Goal: Information Seeking & Learning: Get advice/opinions

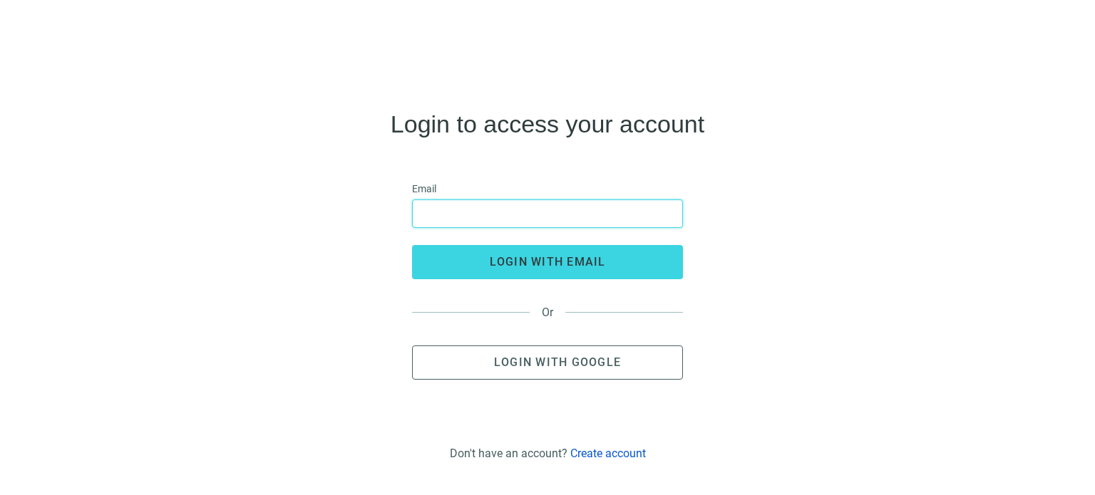
click at [448, 210] on input "email" at bounding box center [547, 213] width 252 height 27
type input "**********"
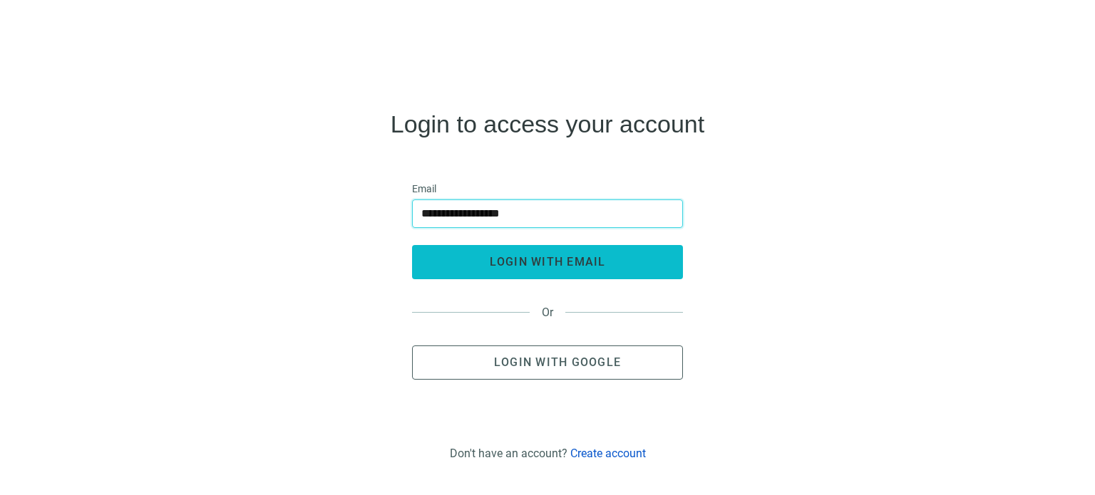
click at [522, 262] on span "login with email" at bounding box center [548, 262] width 116 height 14
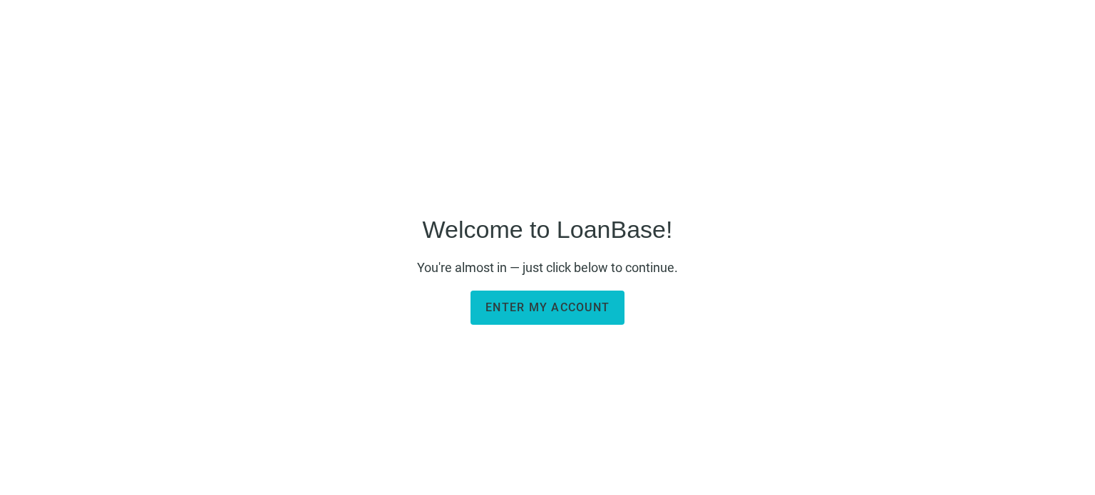
click at [596, 296] on button "Enter my account" at bounding box center [547, 308] width 154 height 34
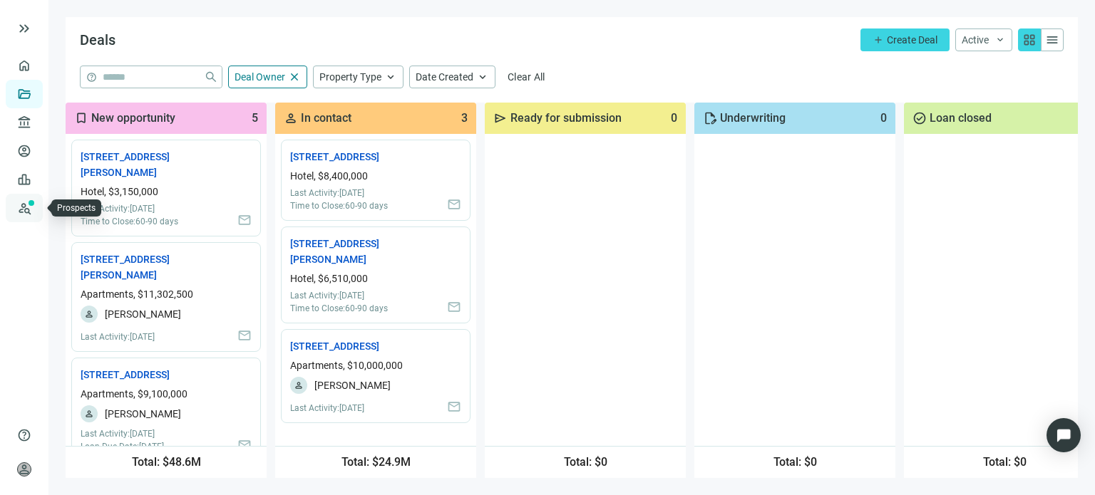
click at [36, 212] on link "Prospects New" at bounding box center [59, 208] width 46 height 29
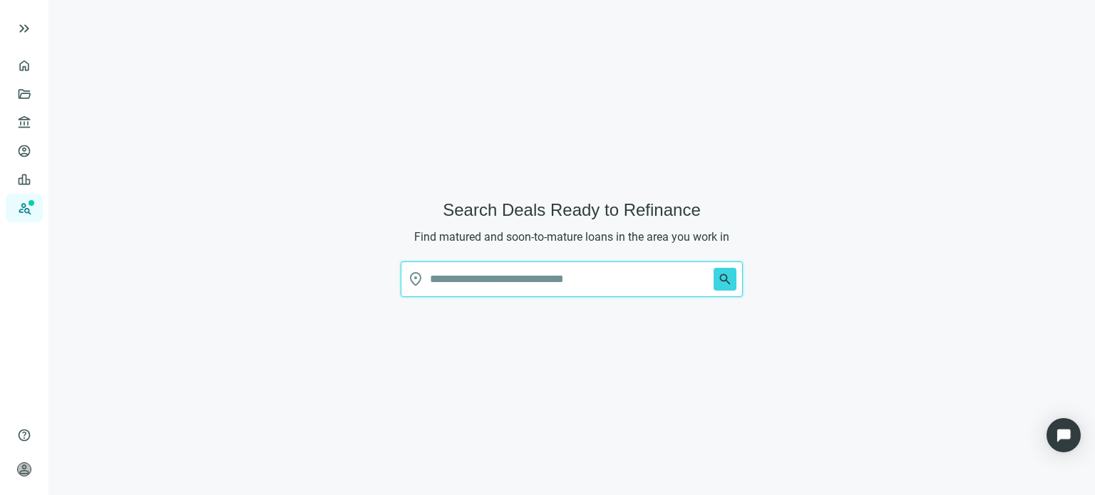
click at [447, 269] on input "text" at bounding box center [569, 279] width 278 height 34
click at [446, 272] on input "text" at bounding box center [569, 279] width 278 height 34
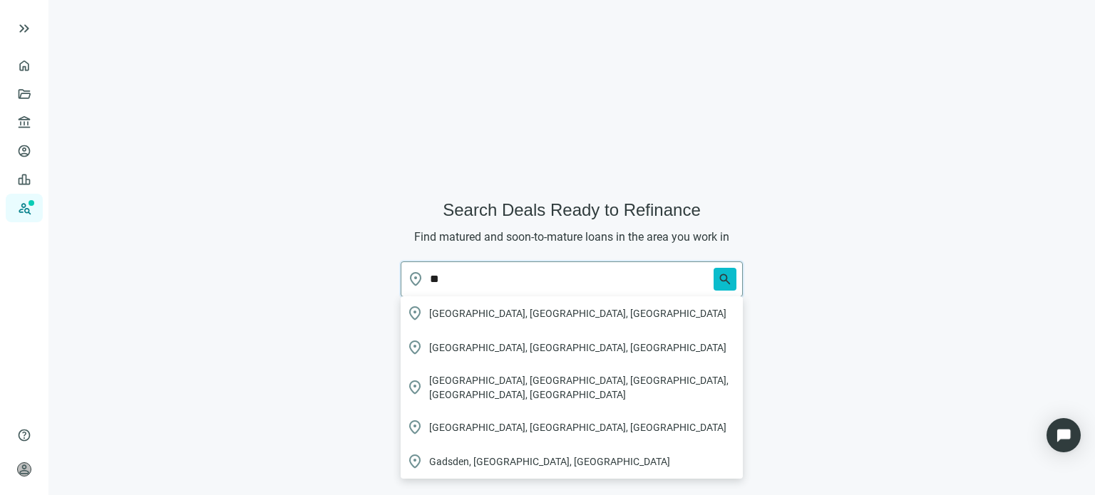
click at [723, 282] on span "search" at bounding box center [725, 279] width 14 height 14
click at [455, 284] on input "**" at bounding box center [569, 279] width 278 height 34
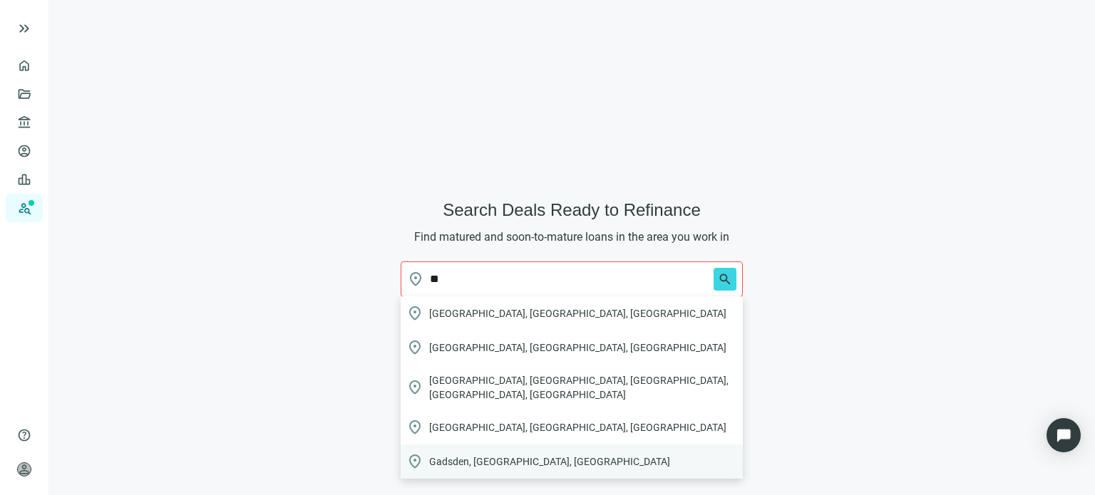
click at [453, 455] on span "Gadsden, AL, USA" at bounding box center [549, 462] width 241 height 14
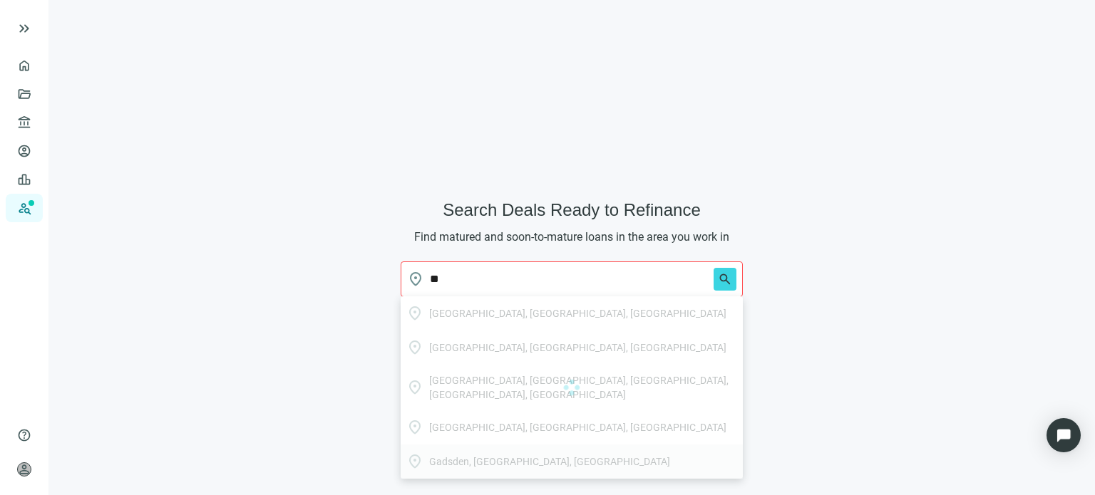
type input "**********"
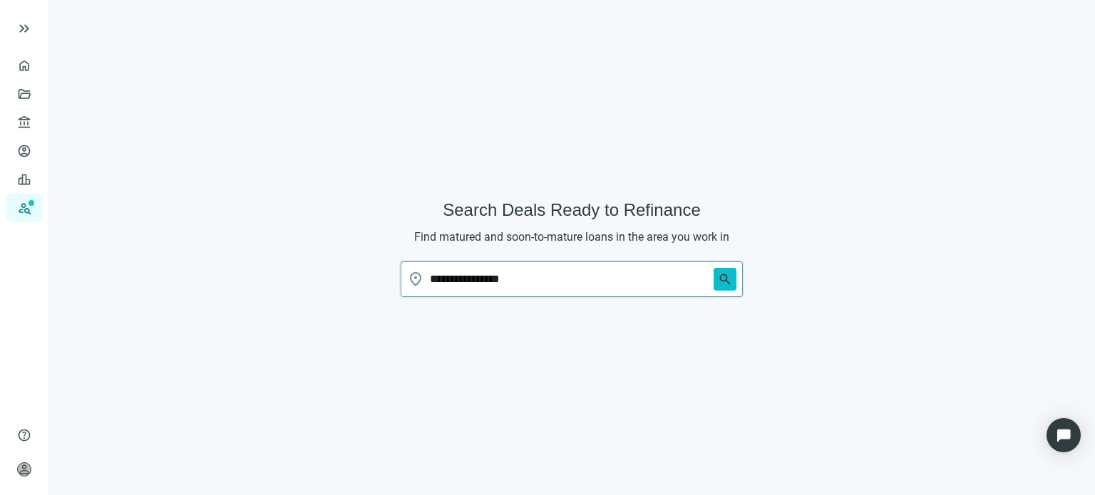
click at [725, 280] on span "search" at bounding box center [725, 279] width 14 height 14
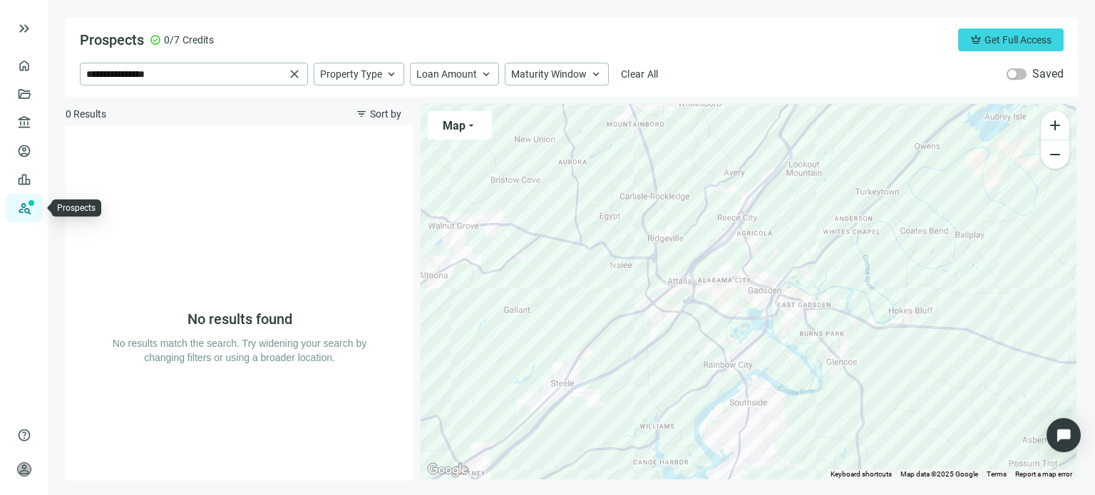
click at [36, 210] on link "Prospects New" at bounding box center [59, 208] width 46 height 29
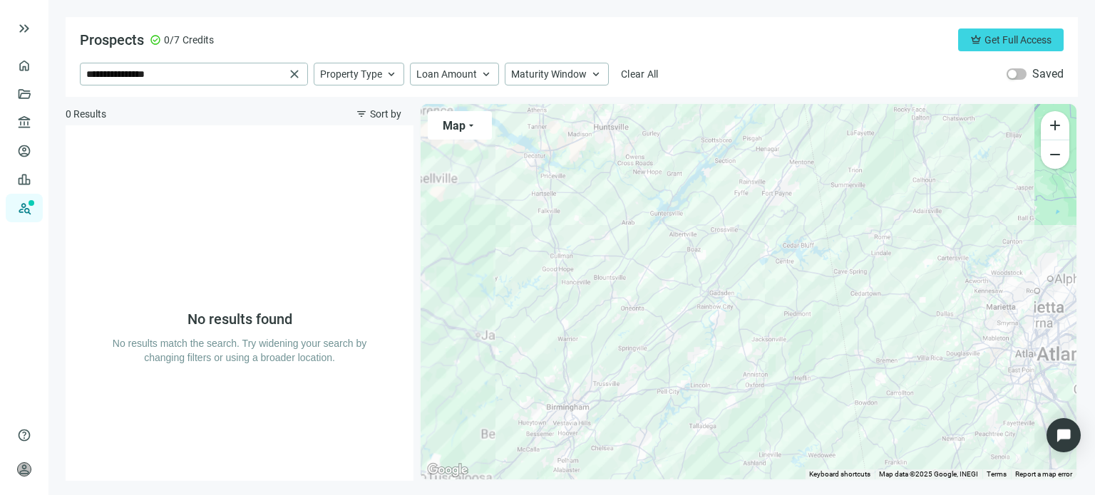
drag, startPoint x: 527, startPoint y: 354, endPoint x: 555, endPoint y: 351, distance: 28.7
click at [526, 354] on div at bounding box center [748, 292] width 656 height 376
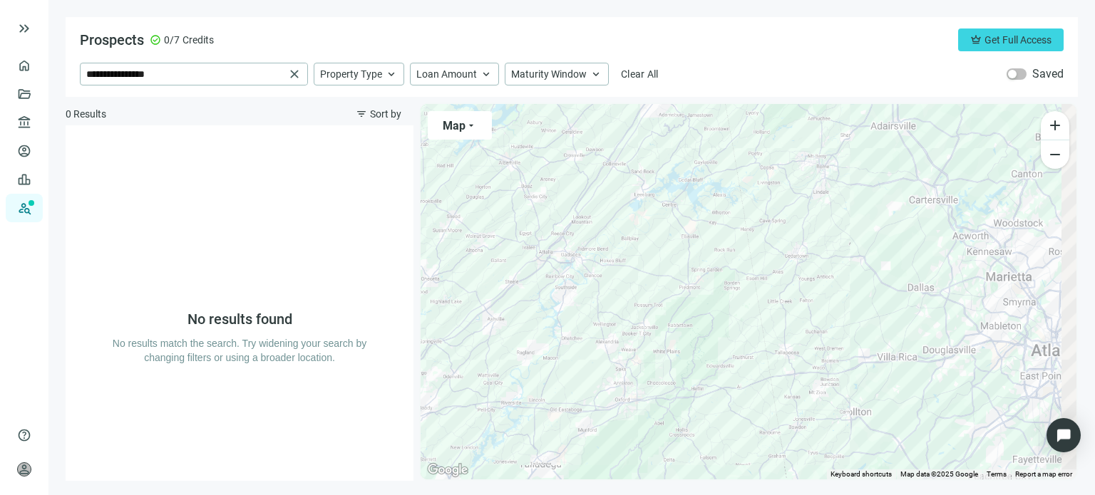
drag, startPoint x: 800, startPoint y: 373, endPoint x: 502, endPoint y: 286, distance: 309.6
click at [502, 286] on div at bounding box center [748, 292] width 656 height 376
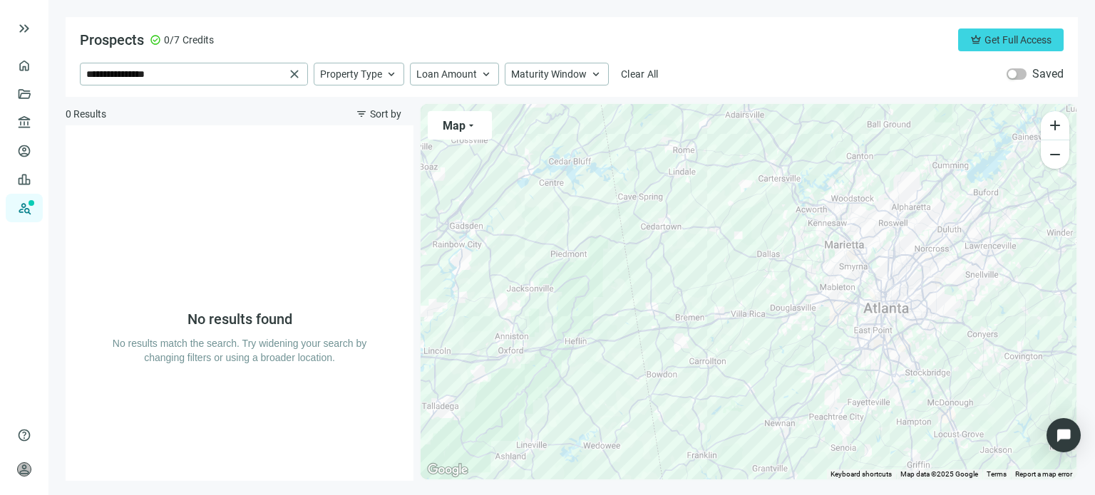
click at [841, 306] on div at bounding box center [748, 292] width 656 height 376
click at [36, 207] on link "Prospects New" at bounding box center [59, 208] width 46 height 29
click at [123, 71] on input "**********" at bounding box center [185, 73] width 198 height 21
click at [296, 73] on span "close" at bounding box center [294, 74] width 14 height 14
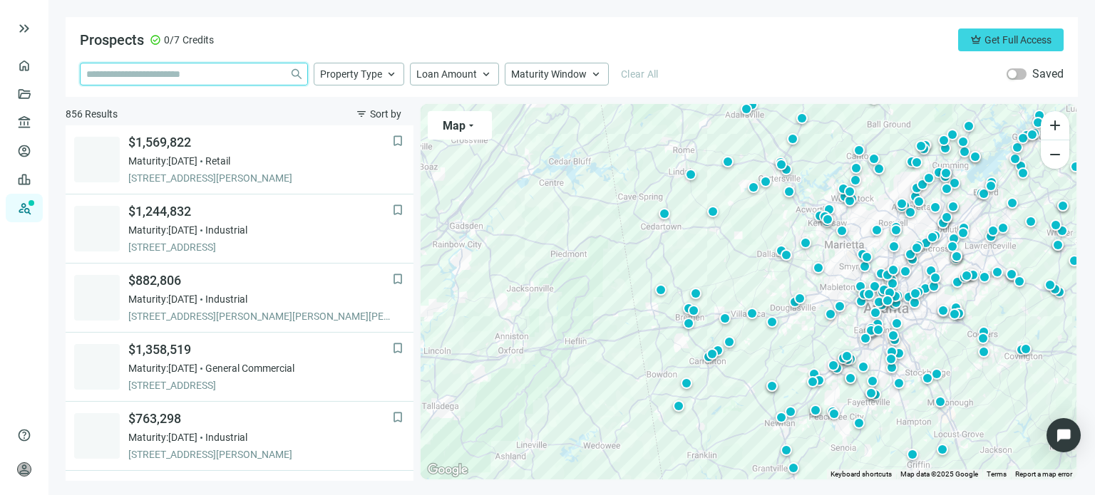
click at [138, 71] on input "search" at bounding box center [184, 73] width 197 height 21
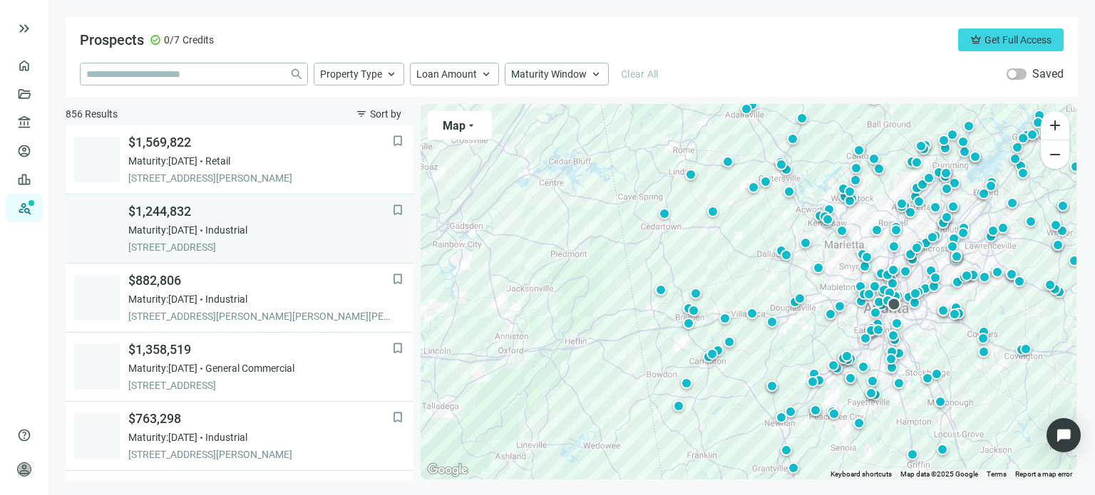
click at [202, 239] on div "$1,244,832 Maturity: 12.12.2025 Industrial 840 OLD FLAT SHOALS RD SE, ATLANTA, …" at bounding box center [260, 228] width 264 height 51
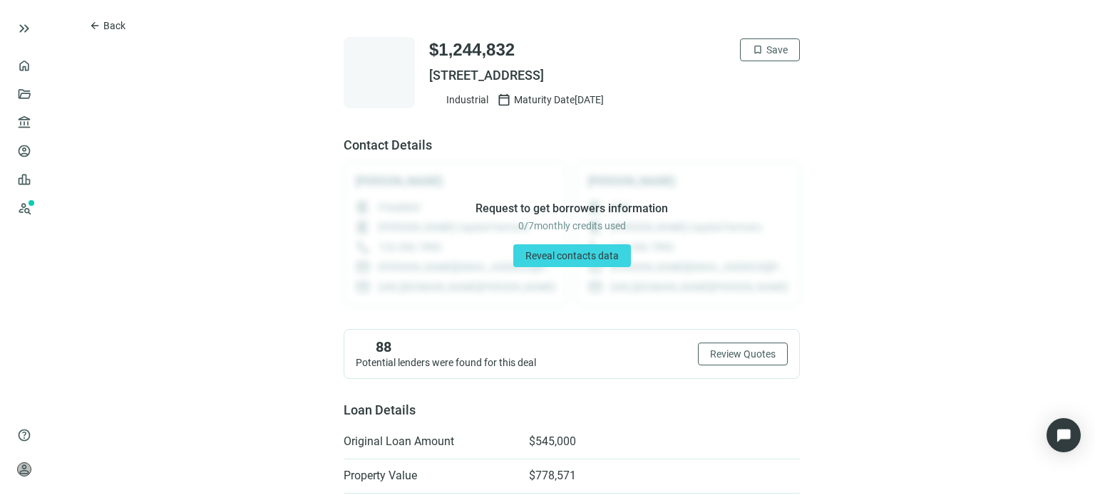
click at [533, 76] on span "840 OLD FLAT SHOALS RD SE, ATLANTA, GA 30312" at bounding box center [614, 75] width 371 height 17
drag, startPoint x: 733, startPoint y: 68, endPoint x: 420, endPoint y: 71, distance: 312.2
click at [420, 71] on div "$1,244,832 bookmark Save 840 OLD FLAT SHOALS RD SE, ATLANTA, GA 30312 Industria…" at bounding box center [572, 72] width 456 height 71
copy span "840 OLD FLAT SHOALS RD SE, ATLANTA, GA 30312"
click at [766, 52] on span "Save" at bounding box center [776, 49] width 21 height 11
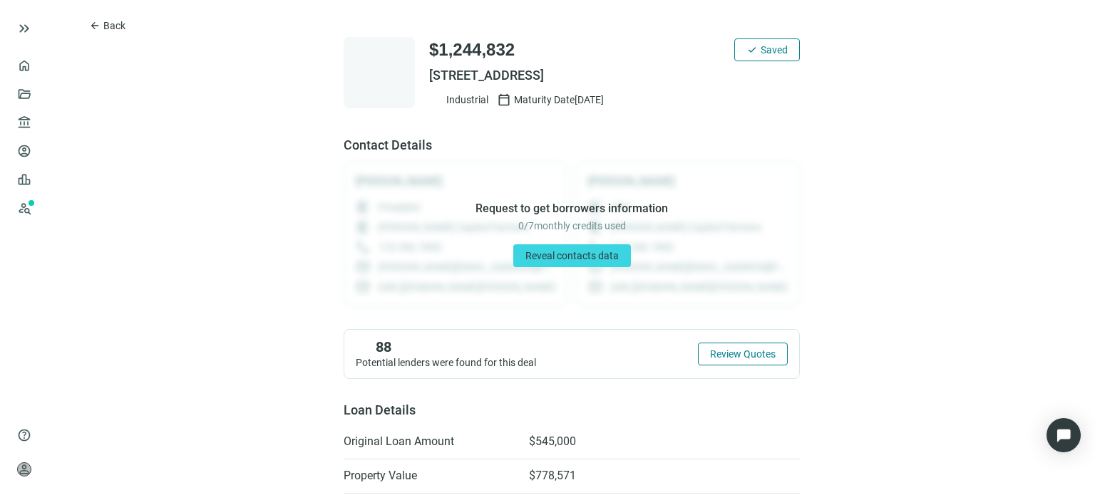
click at [753, 352] on span "Review Quotes" at bounding box center [743, 354] width 66 height 11
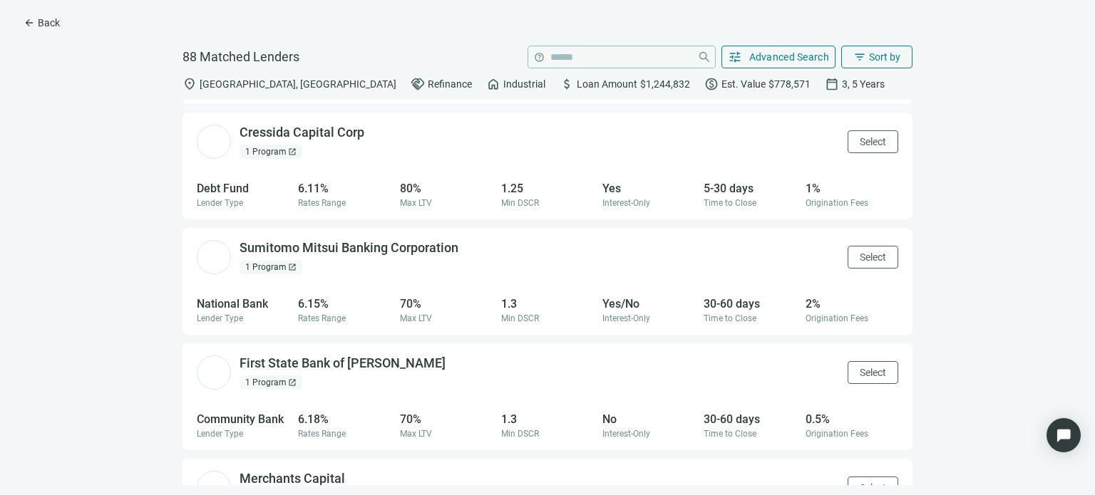
scroll to position [2829, 0]
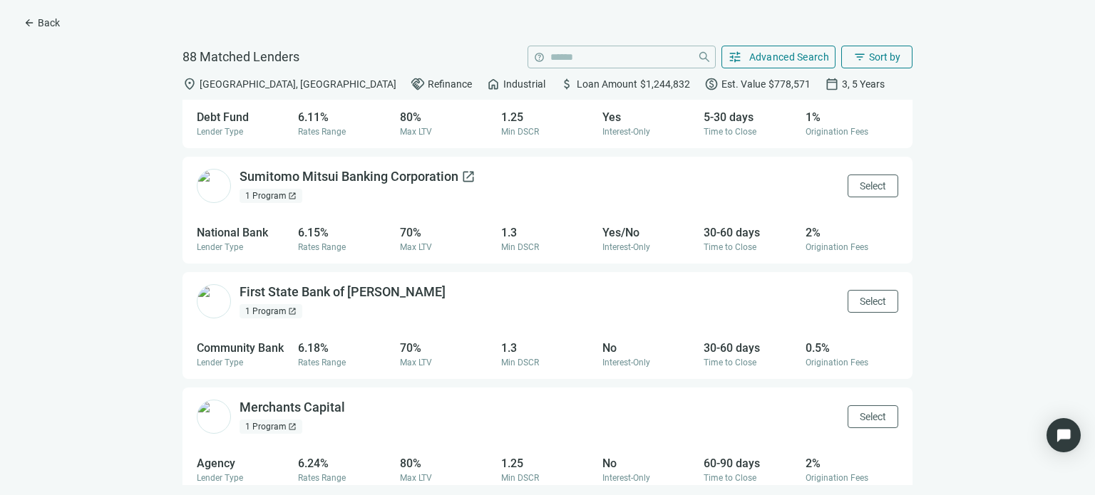
click at [382, 186] on div "Sumitomo Mitsui Banking Corporation open_in_new" at bounding box center [357, 177] width 236 height 18
click at [26, 23] on span "arrow_back" at bounding box center [29, 22] width 11 height 11
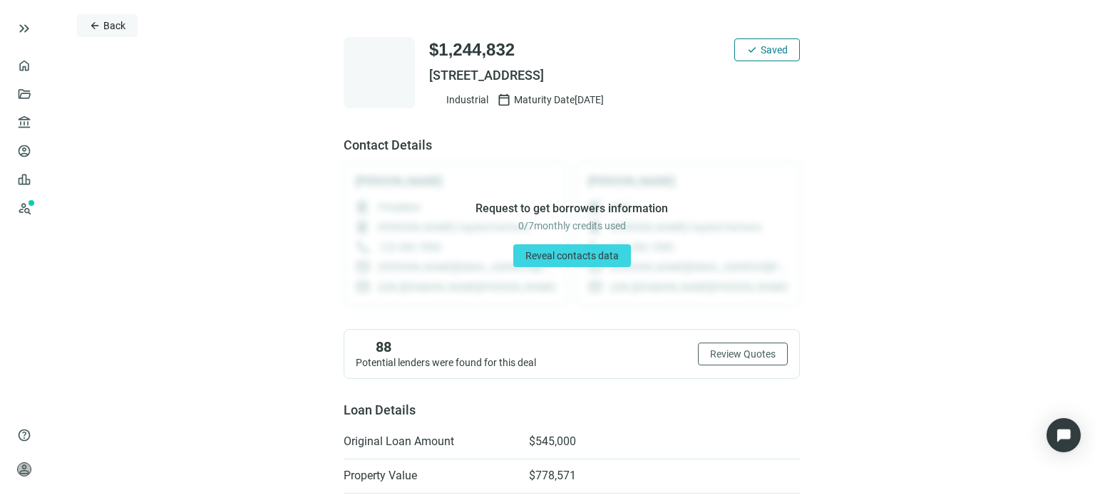
click at [98, 28] on span "arrow_back" at bounding box center [94, 25] width 11 height 11
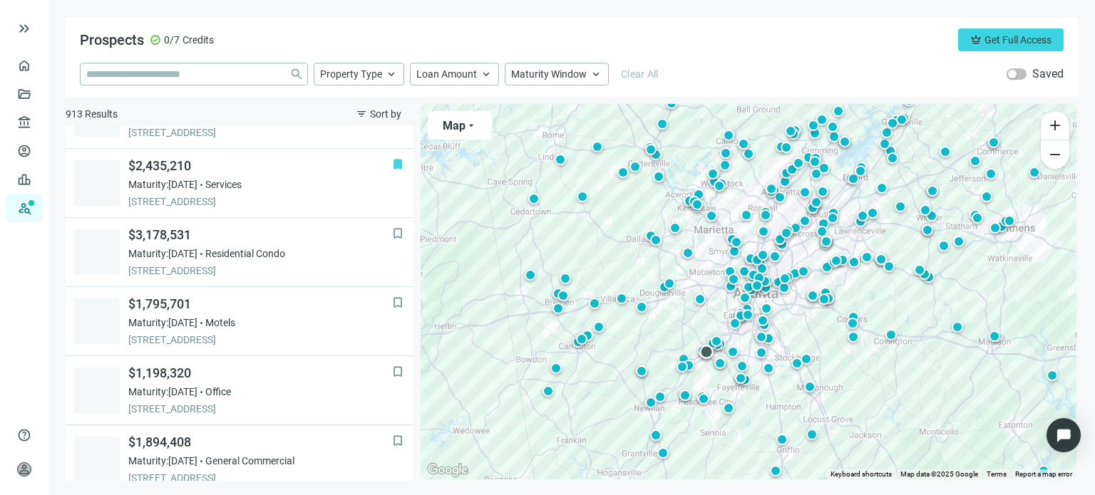
scroll to position [992, 0]
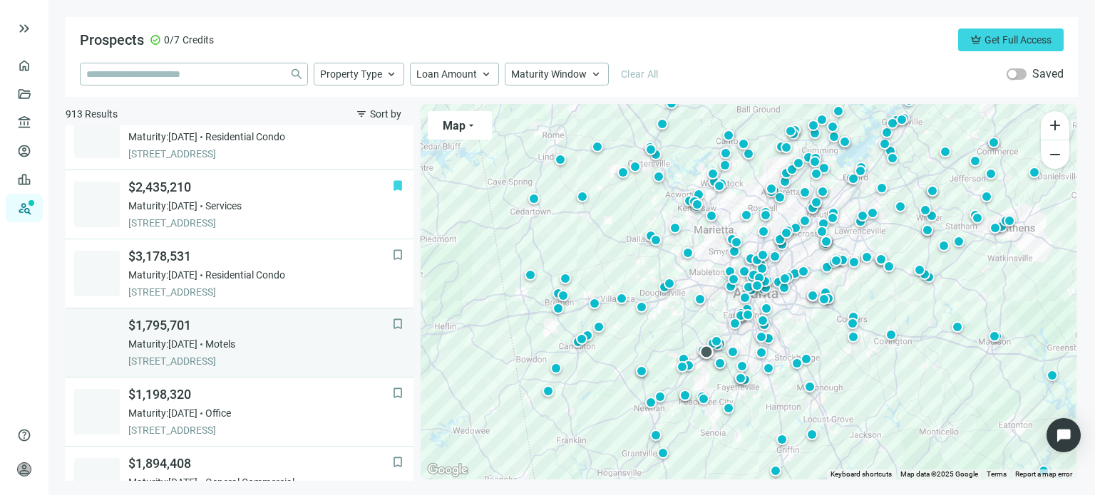
click at [197, 341] on span "Maturity: 12.29.2025" at bounding box center [162, 344] width 69 height 14
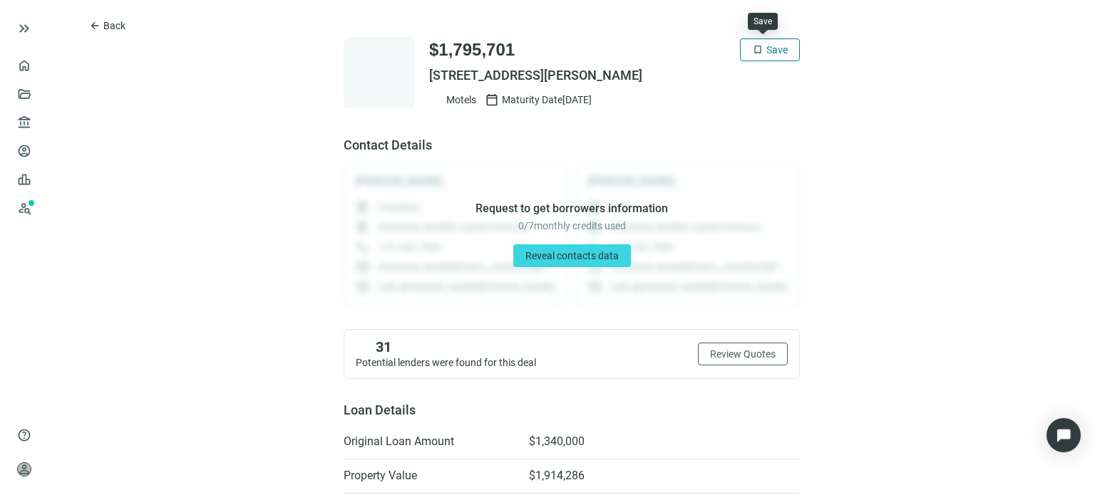
click at [769, 46] on span "Save" at bounding box center [776, 49] width 21 height 11
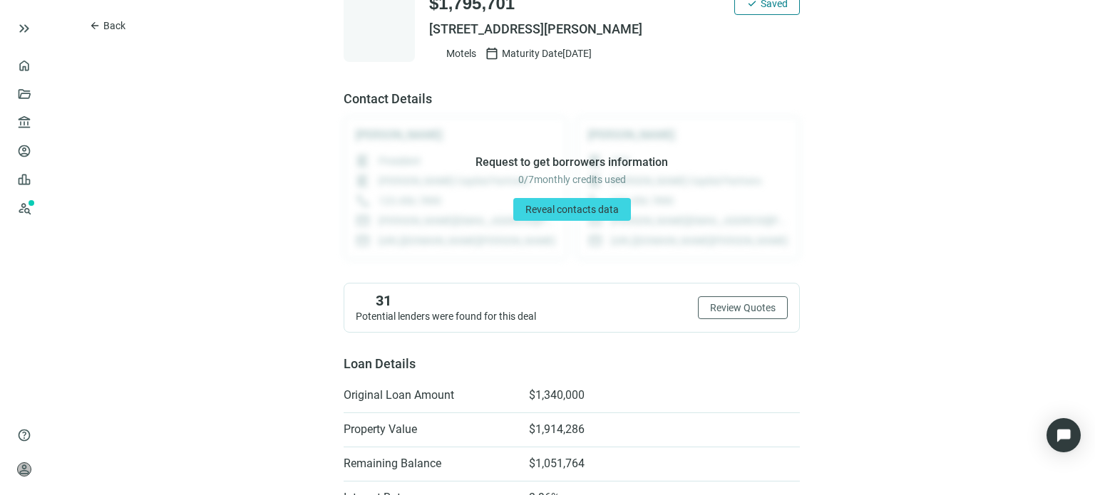
scroll to position [71, 0]
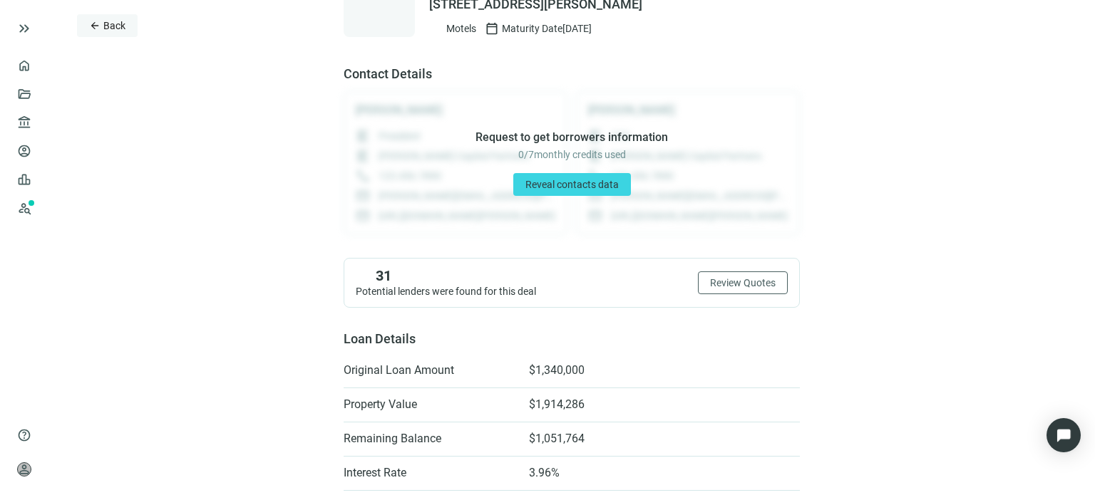
click at [98, 28] on span "arrow_back" at bounding box center [94, 25] width 11 height 11
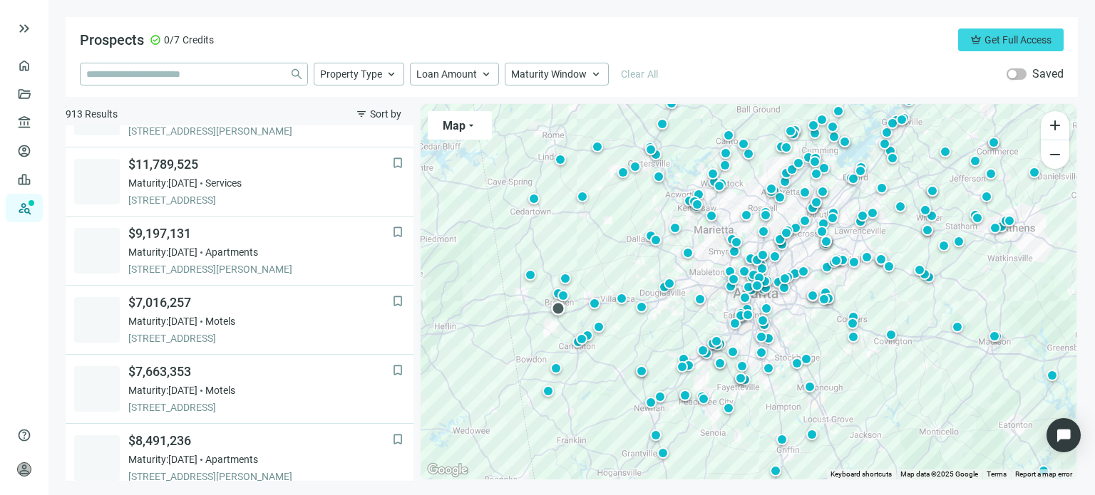
scroll to position [855, 0]
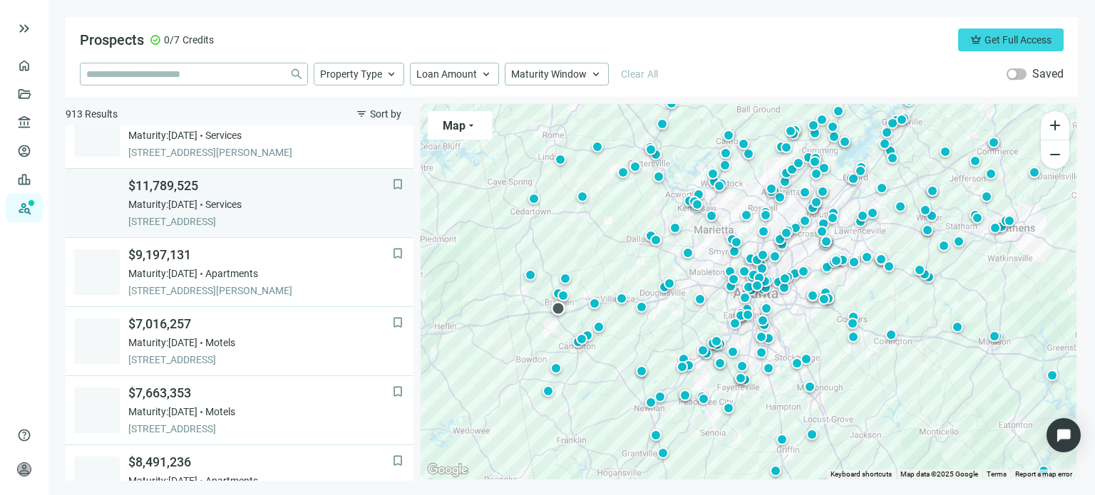
click at [205, 184] on span "$11,789,525" at bounding box center [260, 185] width 264 height 17
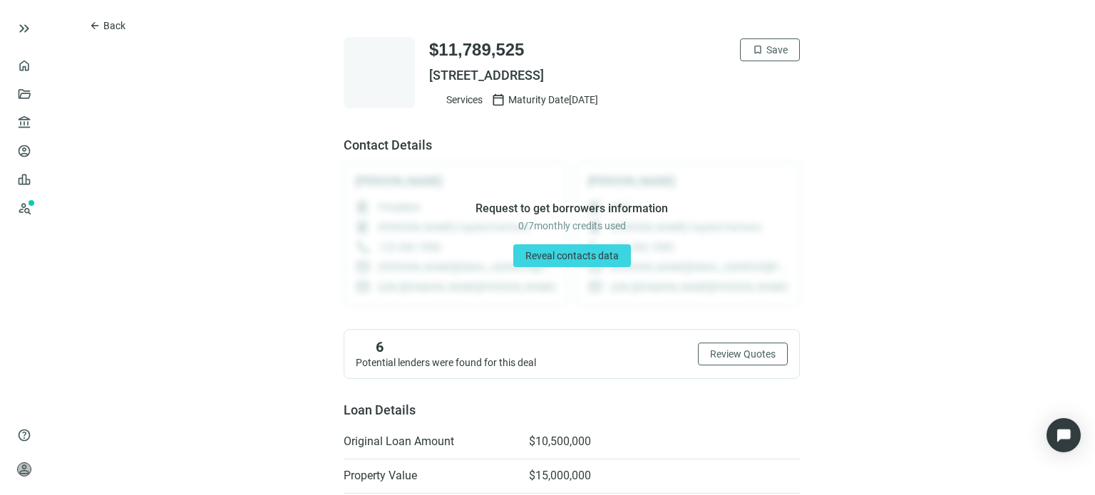
drag, startPoint x: 721, startPoint y: 72, endPoint x: 415, endPoint y: 76, distance: 305.0
click at [415, 76] on div "$11,789,525 bookmark Save 4985 N HIGHWAY 27, CARROLLTON, GA 30117 Services cale…" at bounding box center [572, 72] width 456 height 71
copy span "4985 N HIGHWAY 27, CARROLLTON, GA 30117"
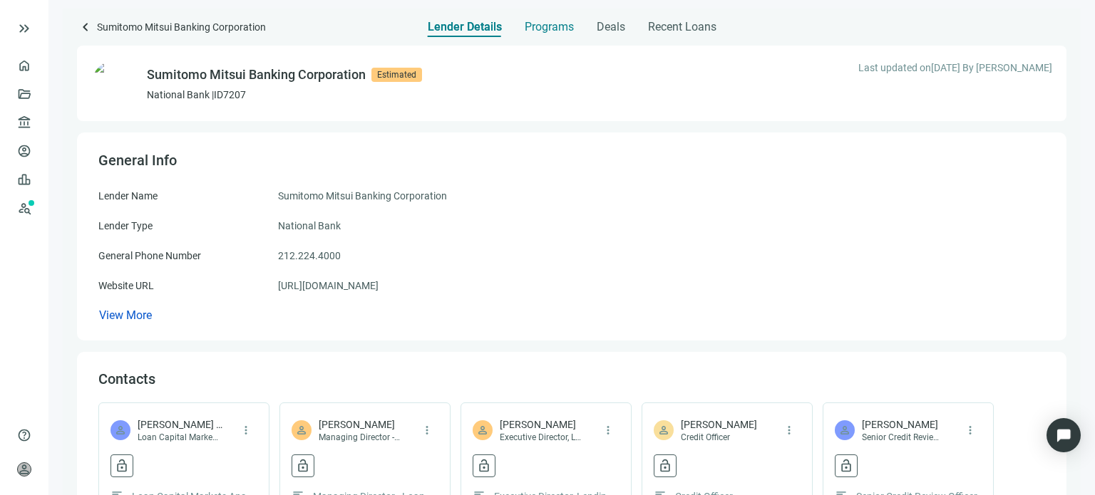
click at [540, 28] on span "Programs" at bounding box center [549, 27] width 49 height 14
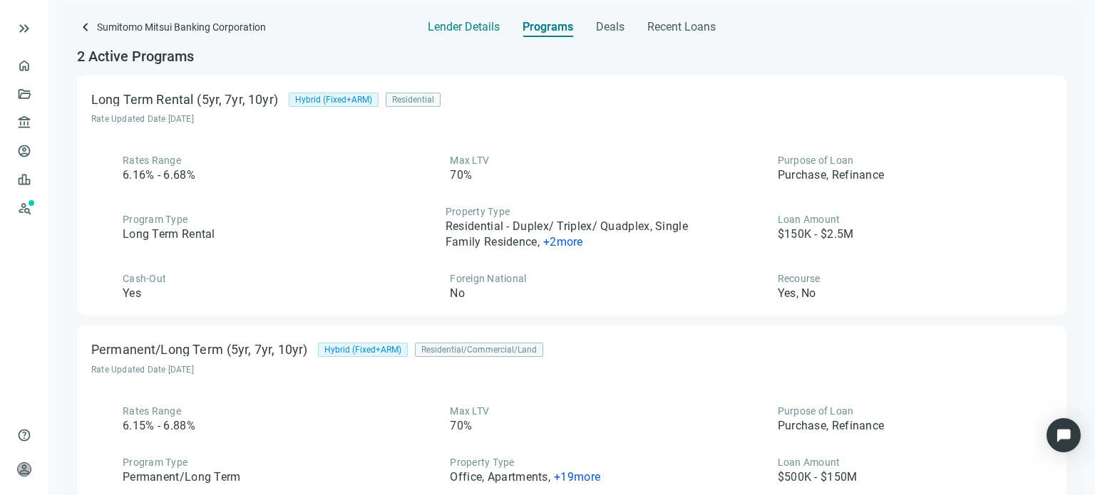
click at [471, 31] on span "Lender Details" at bounding box center [464, 27] width 72 height 14
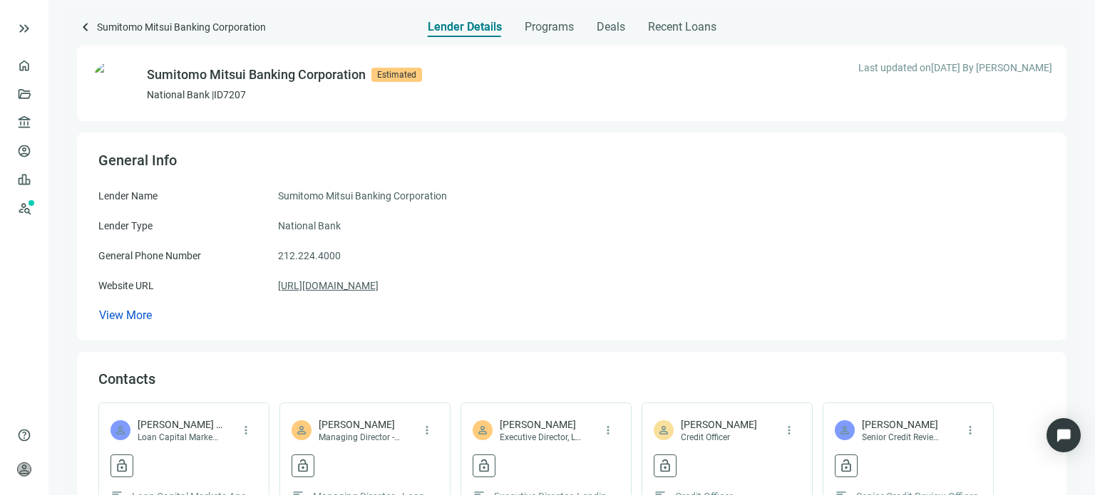
click at [348, 281] on link "https://www.smbc.co.jp/" at bounding box center [328, 286] width 100 height 16
click at [83, 24] on span "keyboard_arrow_left" at bounding box center [85, 27] width 17 height 17
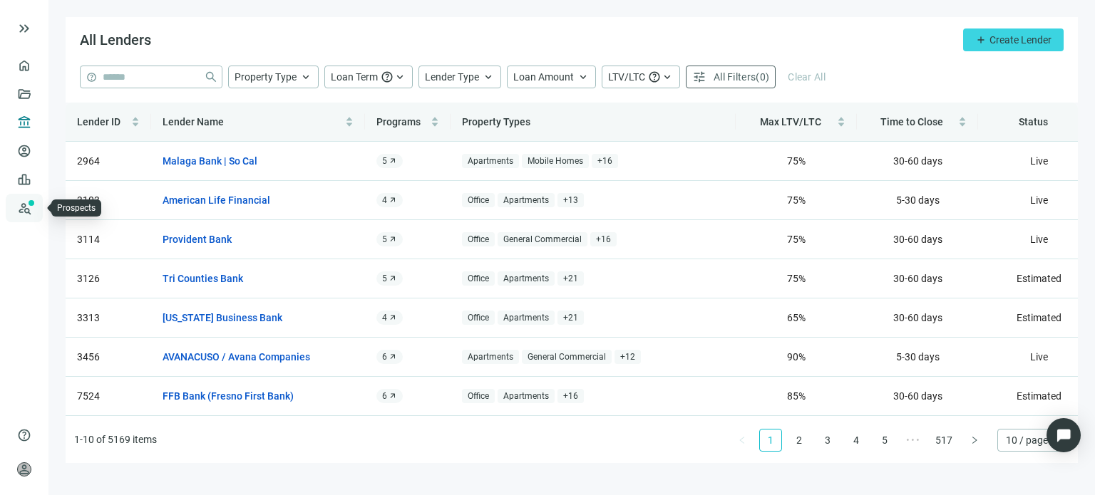
click at [36, 207] on link "Prospects New" at bounding box center [59, 208] width 46 height 29
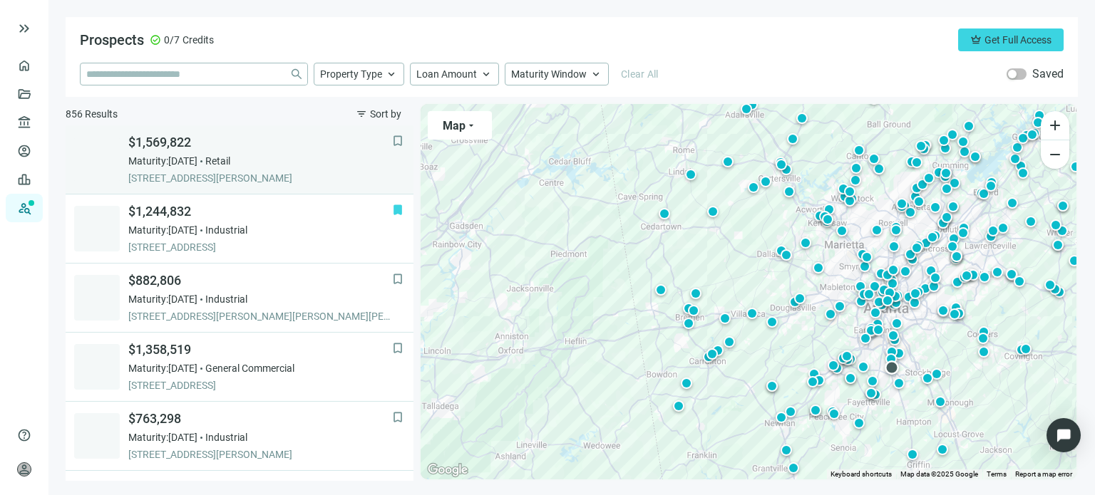
click at [230, 157] on span "Retail" at bounding box center [217, 161] width 25 height 14
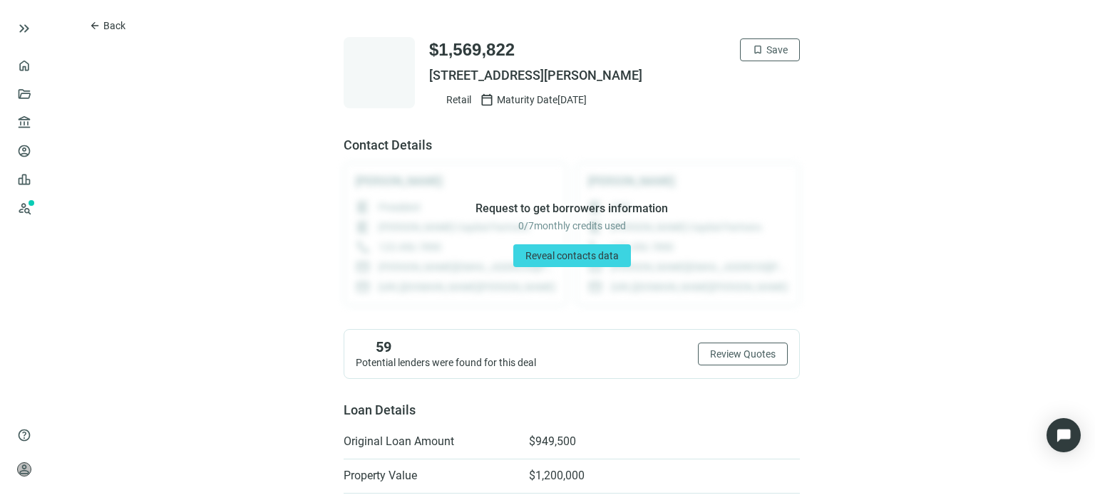
drag, startPoint x: 671, startPoint y: 73, endPoint x: 408, endPoint y: 79, distance: 263.1
click at [408, 79] on div "$1,569,822 bookmark Save 7836 TARA BLVD, JONESBORO, GA 30236 Retail calendar_to…" at bounding box center [572, 72] width 456 height 71
click at [101, 31] on button "arrow_back Back" at bounding box center [107, 25] width 61 height 23
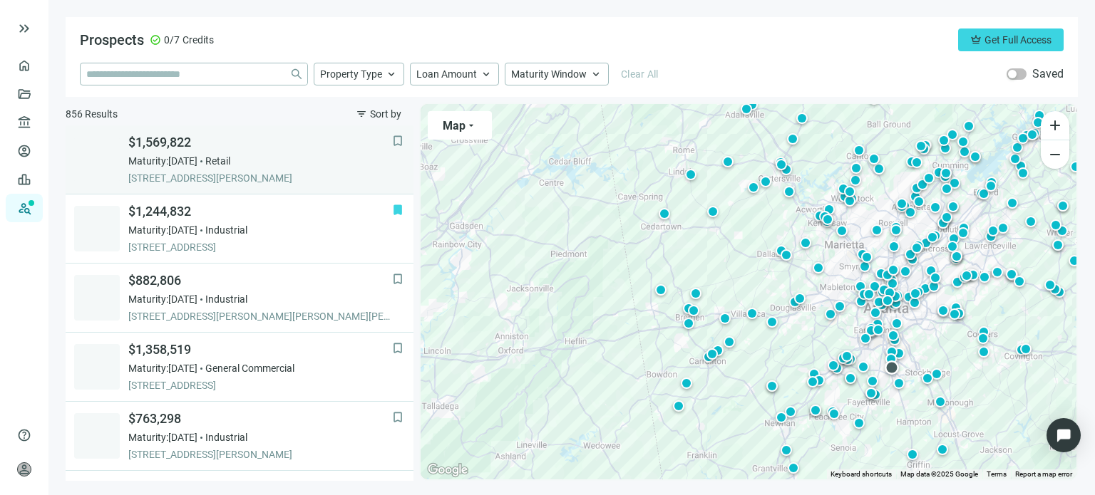
click at [170, 146] on span "$1,569,822" at bounding box center [260, 142] width 264 height 17
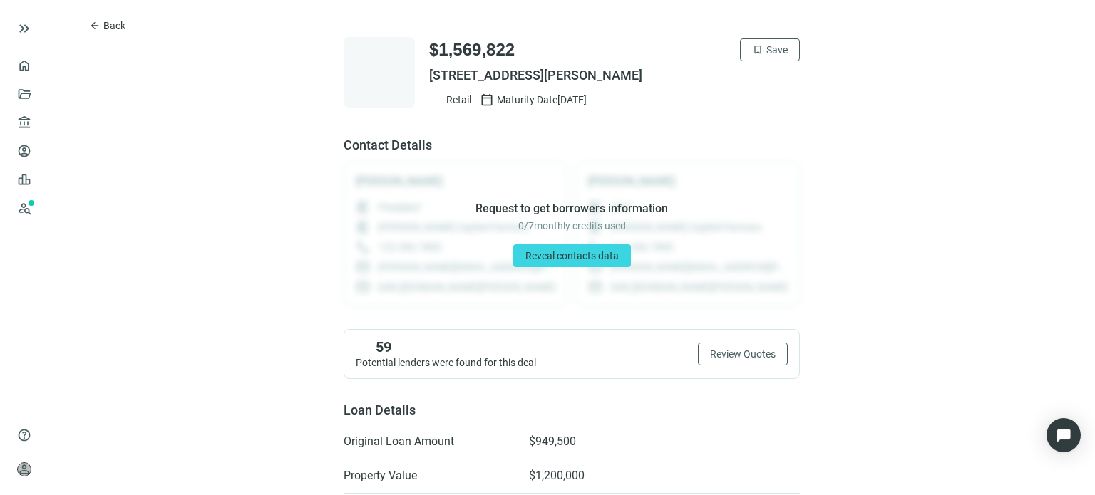
drag, startPoint x: 668, startPoint y: 65, endPoint x: 422, endPoint y: 78, distance: 247.0
click at [429, 78] on div "$1,569,822 bookmark Save 7836 TARA BLVD, JONESBORO, GA 30236 Retail calendar_to…" at bounding box center [614, 72] width 371 height 68
copy span "7836 TARA BLVD, JONESBORO, GA 30236"
click at [88, 25] on button "arrow_back Back" at bounding box center [107, 25] width 61 height 23
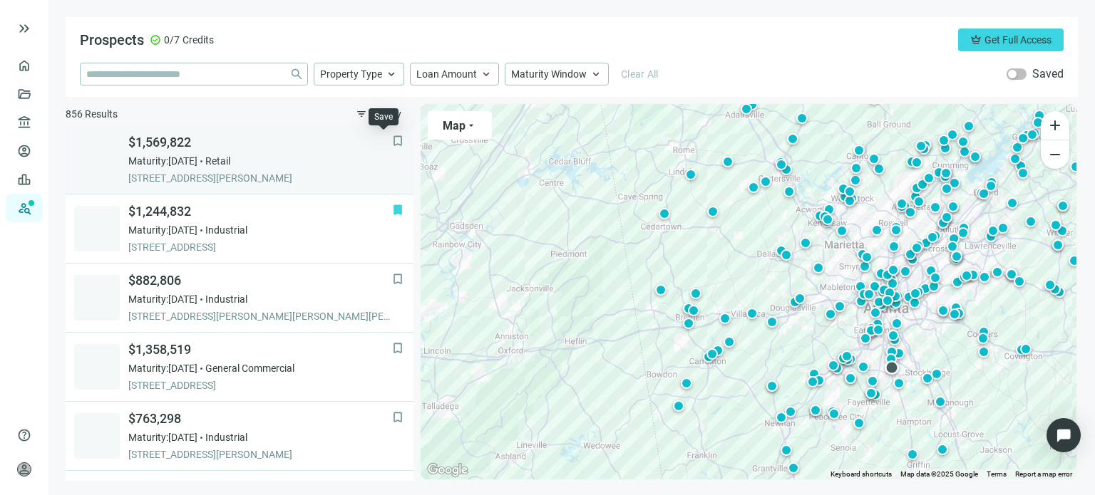
click at [391, 145] on span "bookmark" at bounding box center [398, 141] width 14 height 14
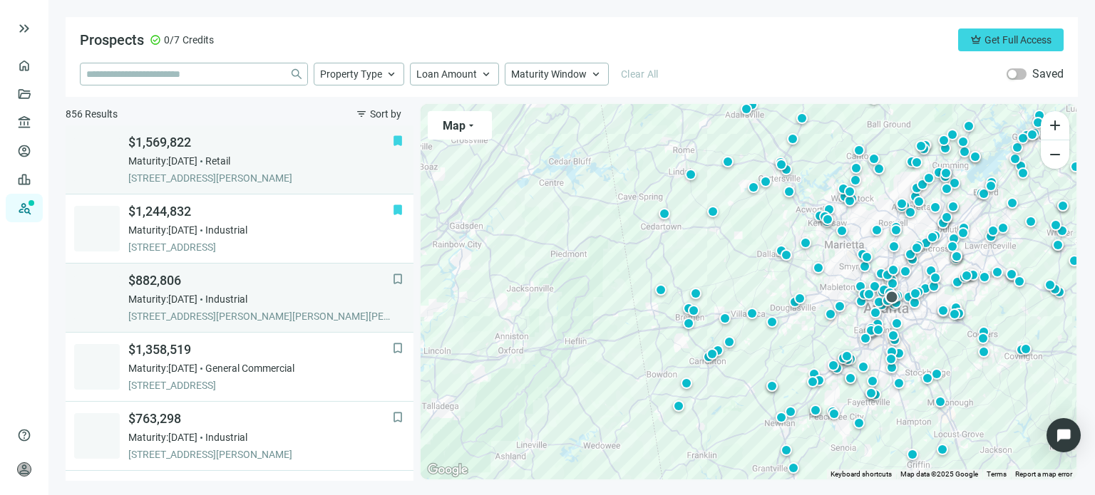
click at [247, 301] on span "Industrial" at bounding box center [226, 299] width 42 height 14
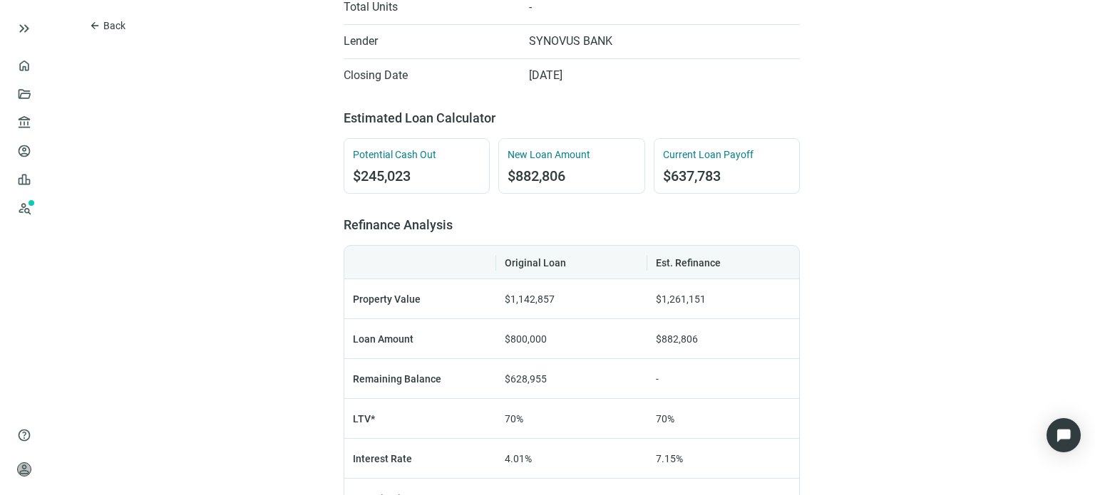
scroll to position [356, 0]
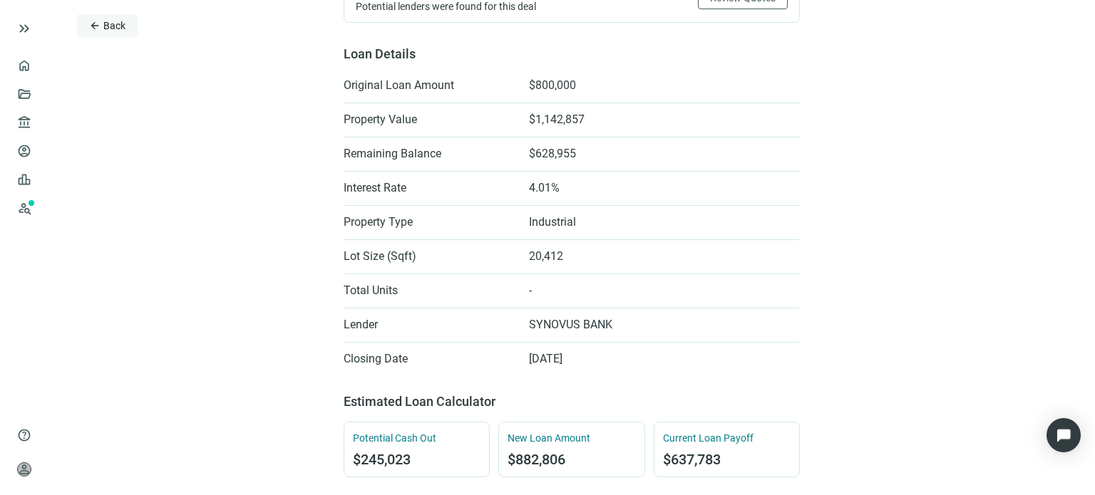
click at [91, 28] on span "arrow_back" at bounding box center [94, 25] width 11 height 11
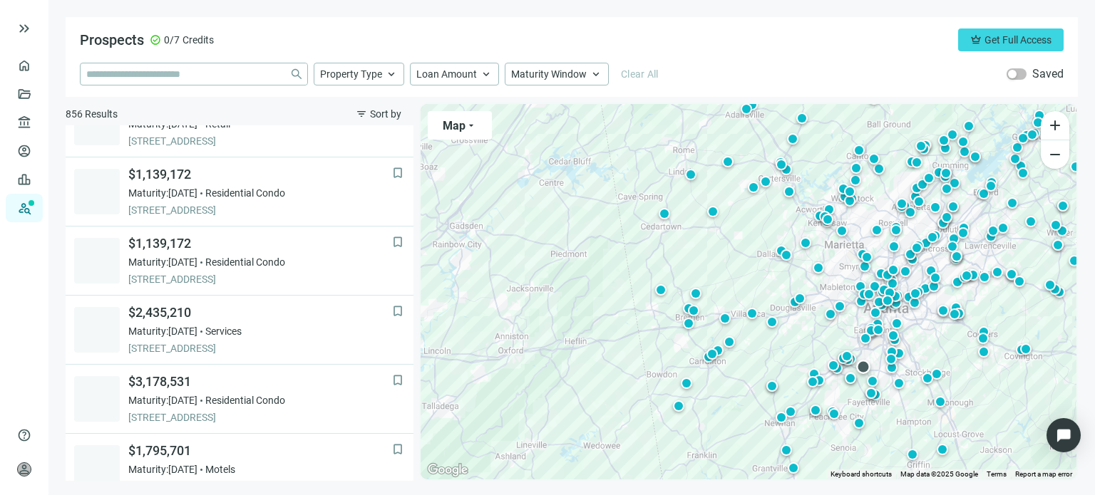
scroll to position [921, 0]
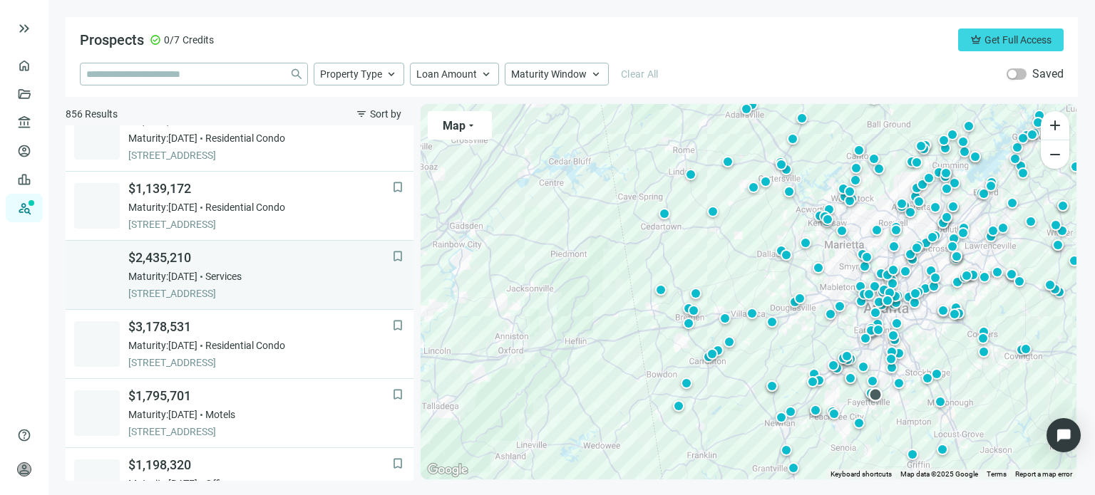
click at [232, 270] on span "Services" at bounding box center [223, 276] width 36 height 14
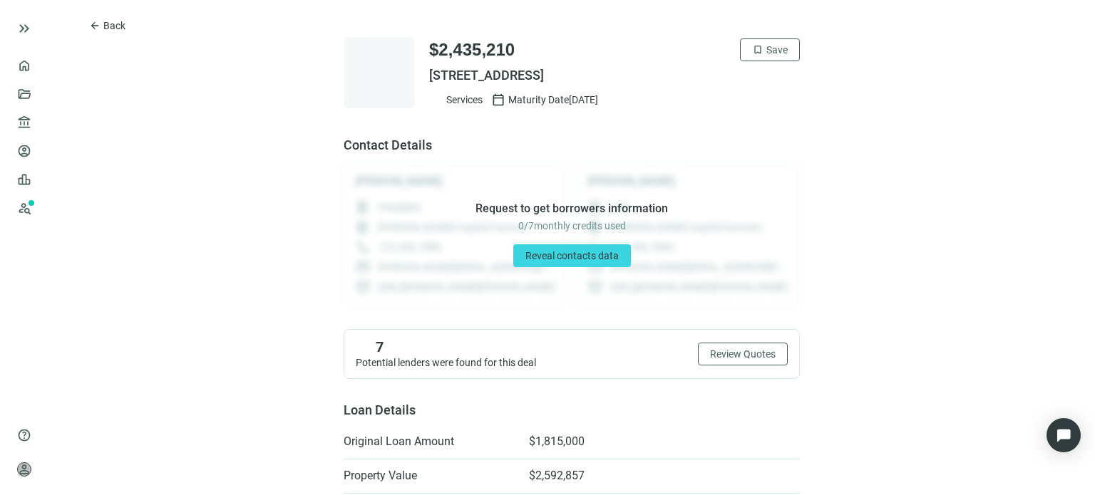
drag, startPoint x: 701, startPoint y: 66, endPoint x: 423, endPoint y: 82, distance: 277.7
click at [429, 82] on span "1090 HIGHWAY 54 E, FAYETTEVILLE, GA 30214" at bounding box center [614, 75] width 371 height 17
copy span "1090 HIGHWAY 54 E, FAYETTEVILLE, GA 30214"
click at [777, 52] on span "Save" at bounding box center [776, 49] width 21 height 11
click at [93, 26] on span "arrow_back" at bounding box center [94, 25] width 11 height 11
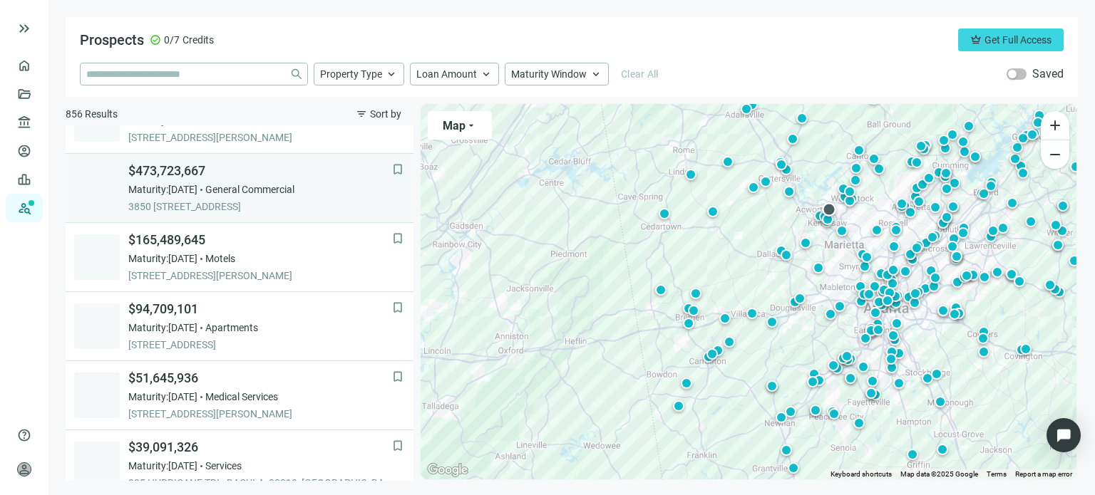
scroll to position [143, 0]
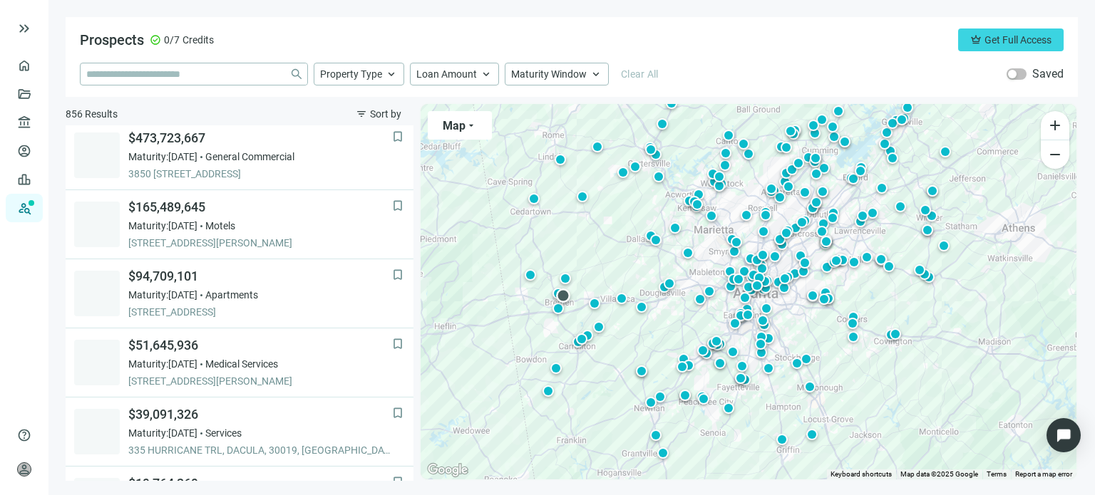
drag, startPoint x: 696, startPoint y: 314, endPoint x: 567, endPoint y: 299, distance: 130.7
click at [567, 299] on div at bounding box center [563, 296] width 14 height 14
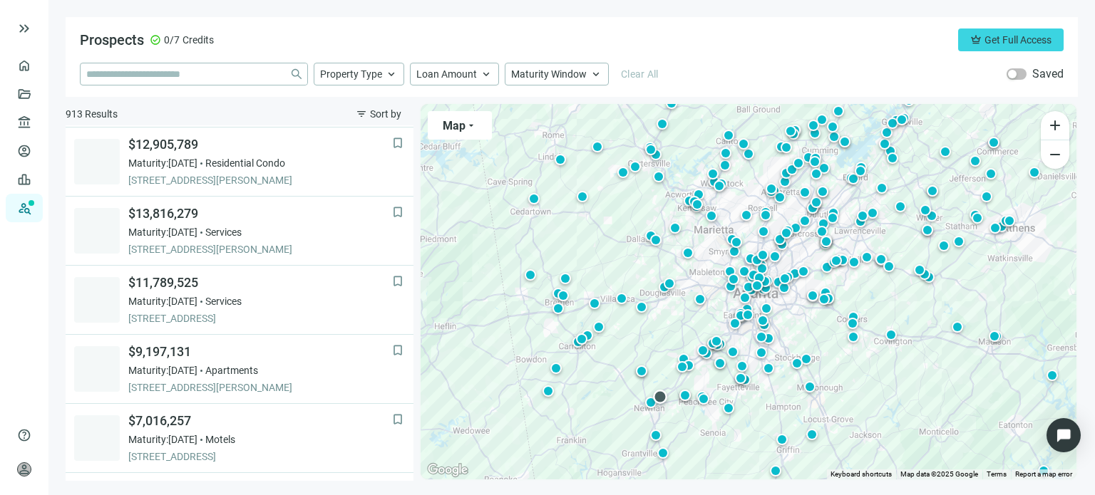
scroll to position [784, 0]
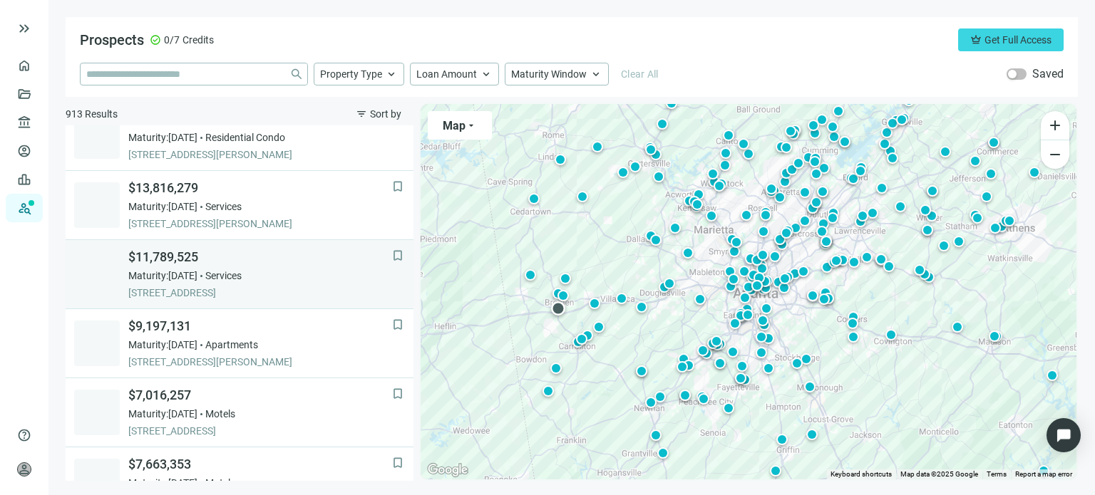
click at [293, 287] on span "4985 N HIGHWAY 27, CARROLLTON, 30117, GA" at bounding box center [260, 293] width 264 height 14
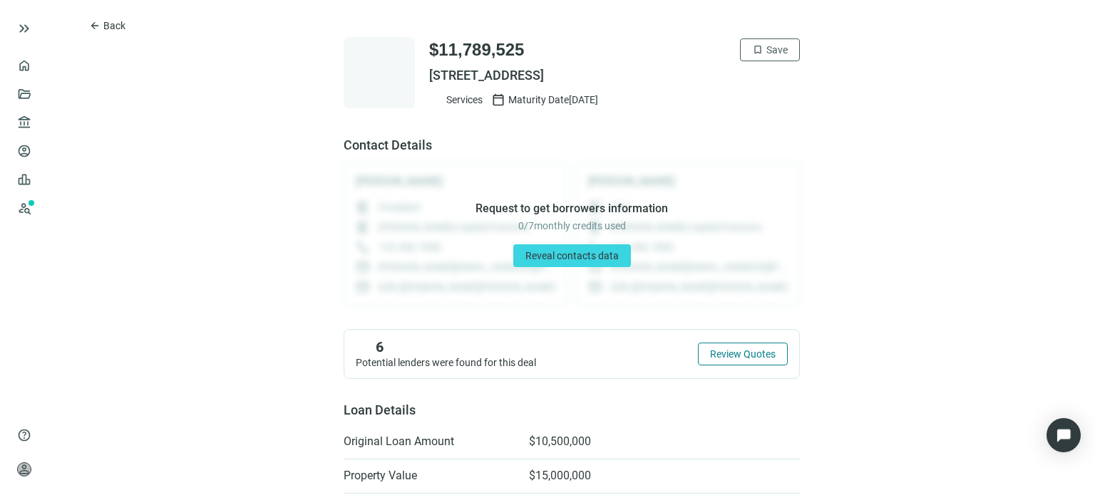
click at [747, 360] on button "Review Quotes" at bounding box center [743, 354] width 90 height 23
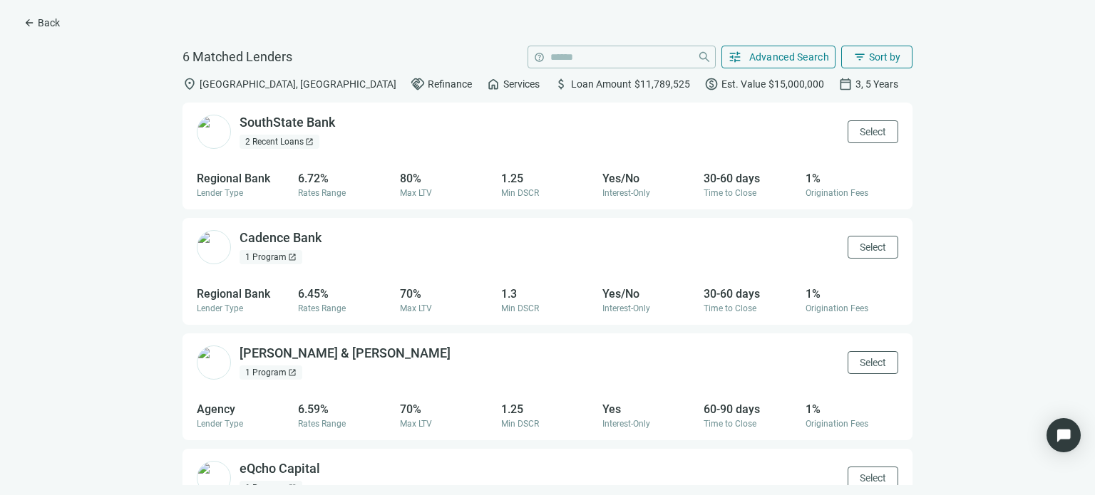
scroll to position [299, 0]
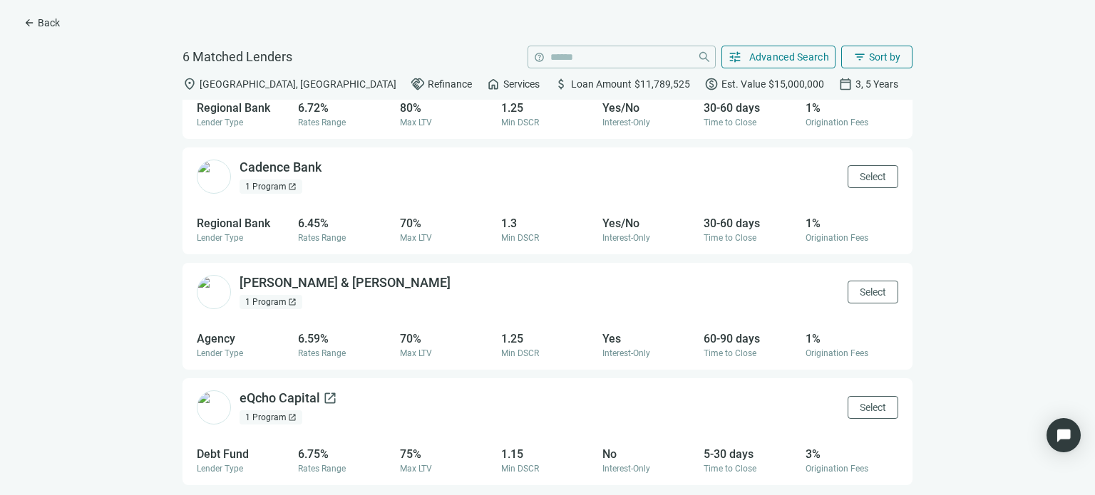
click at [296, 404] on div "eQcho Capital open_in_new" at bounding box center [288, 399] width 98 height 18
click at [28, 22] on span "arrow_back" at bounding box center [29, 22] width 11 height 11
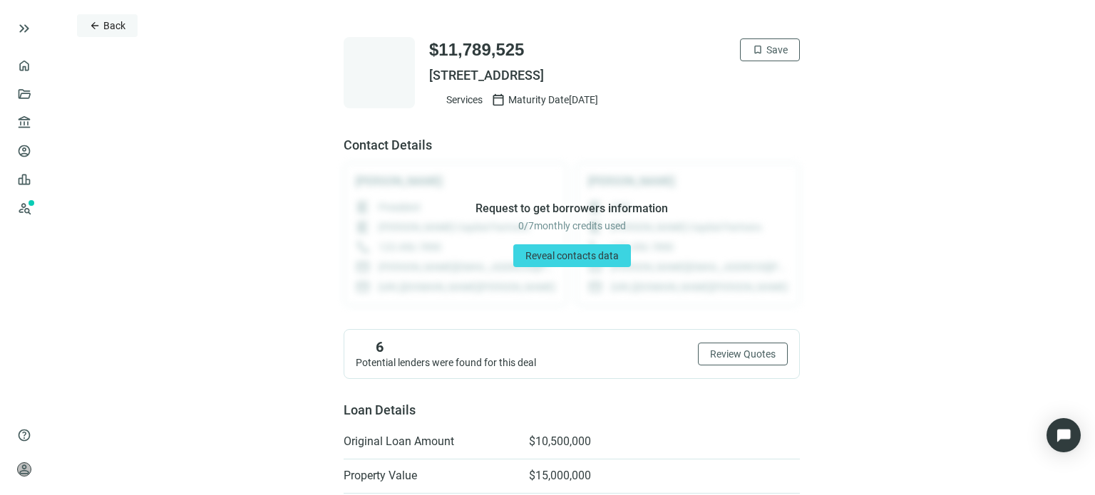
click at [95, 26] on span "arrow_back" at bounding box center [94, 25] width 11 height 11
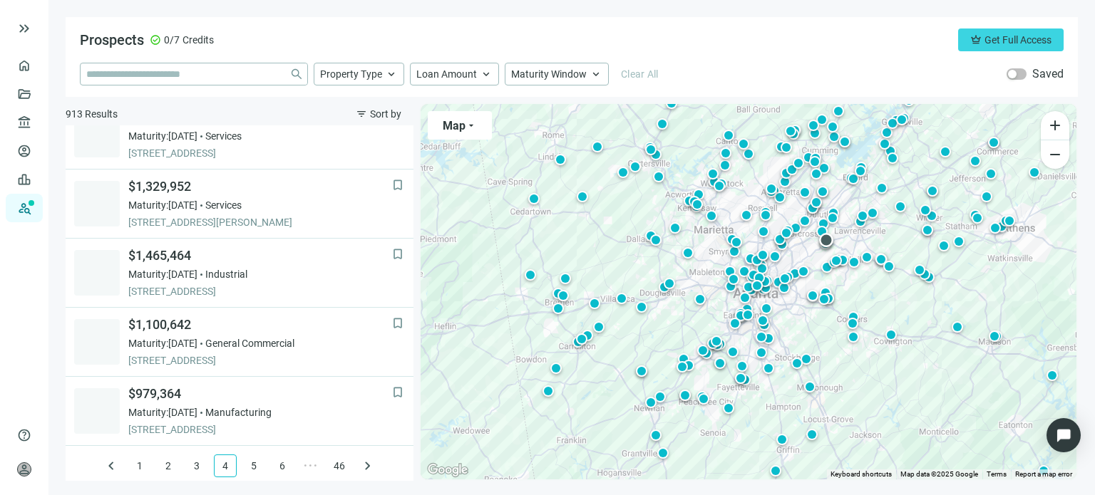
scroll to position [1063, 0]
click at [245, 458] on link "5" at bounding box center [253, 464] width 21 height 21
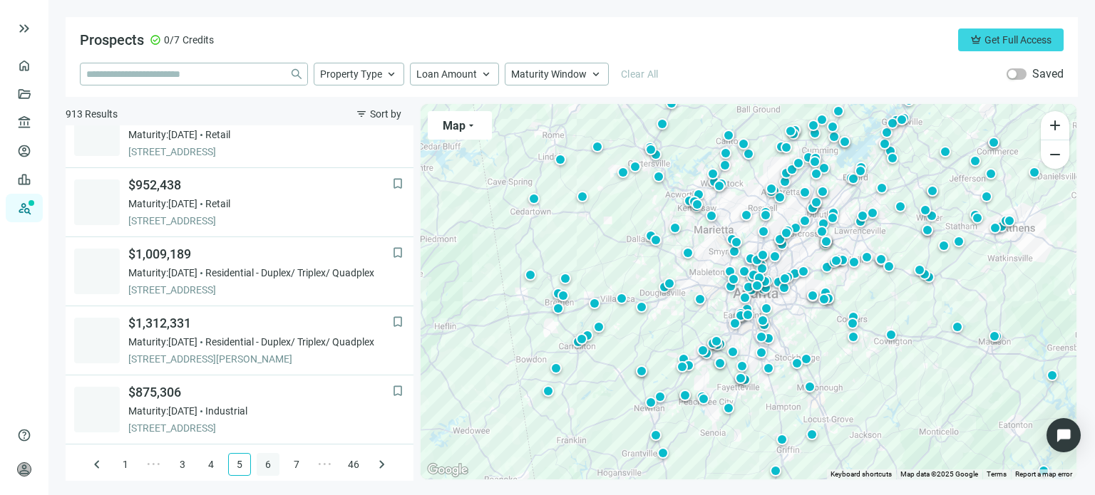
click at [261, 465] on link "6" at bounding box center [267, 464] width 21 height 21
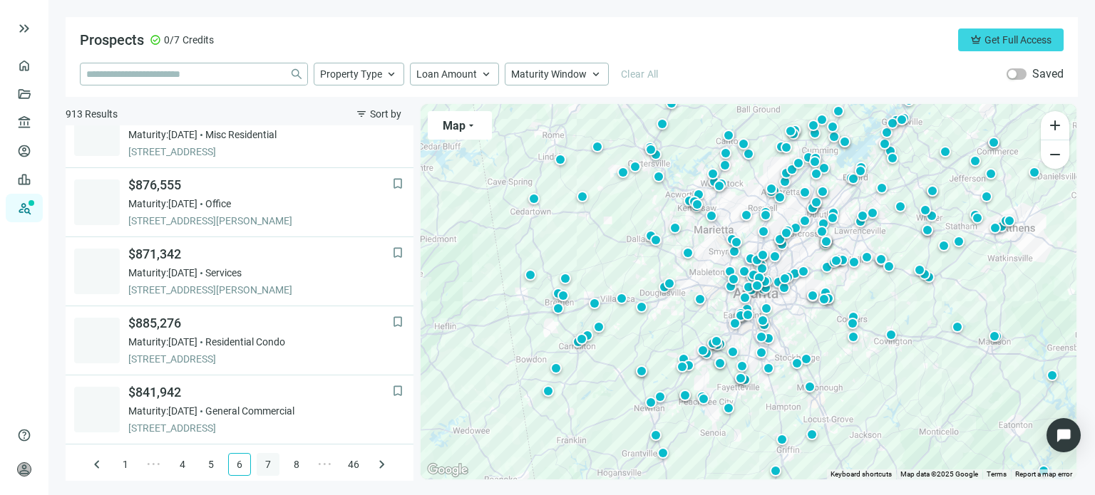
click at [258, 463] on link "7" at bounding box center [267, 464] width 21 height 21
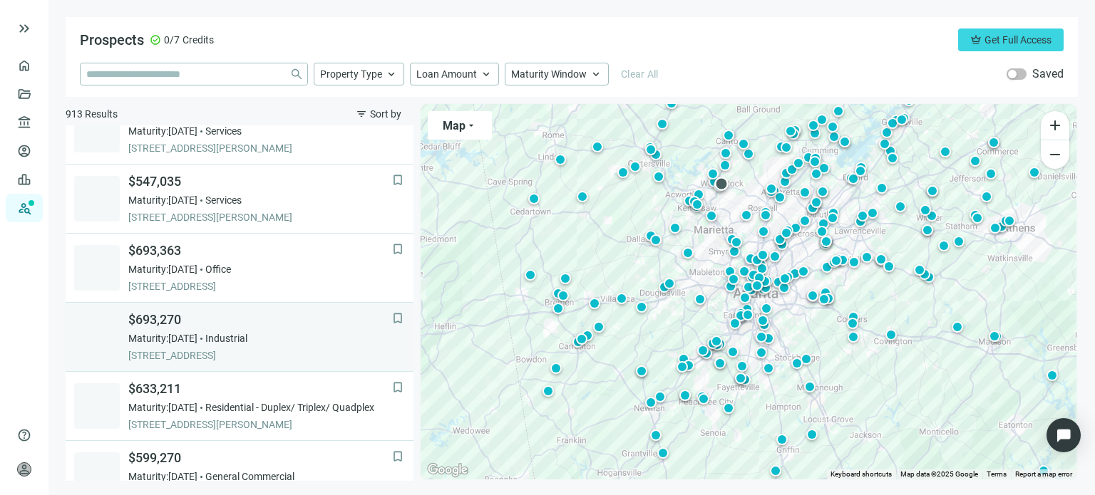
scroll to position [921, 0]
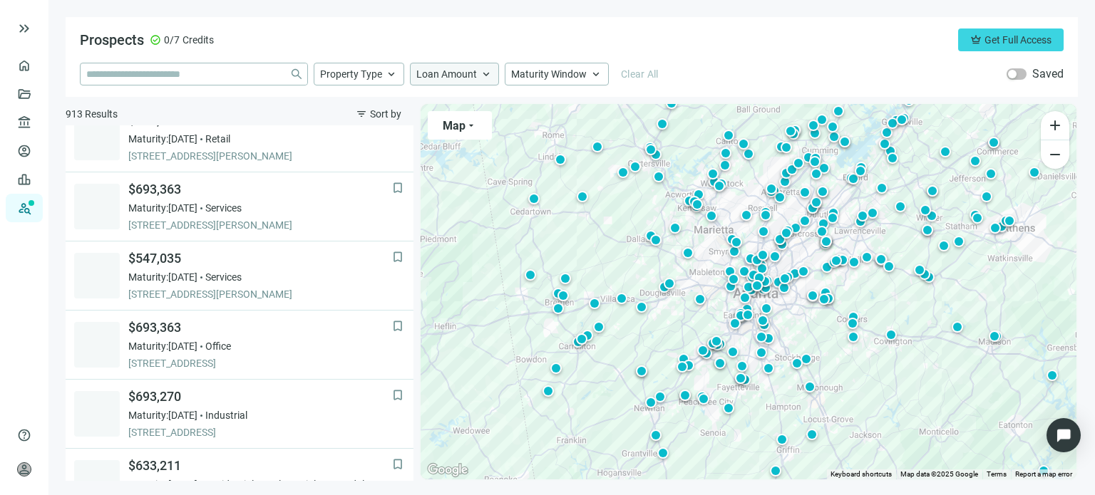
click at [439, 73] on span "Loan Amount" at bounding box center [446, 74] width 61 height 13
click at [385, 36] on div "Prospects check_circle 0/7 Credits crown Get Full Access" at bounding box center [572, 40] width 984 height 23
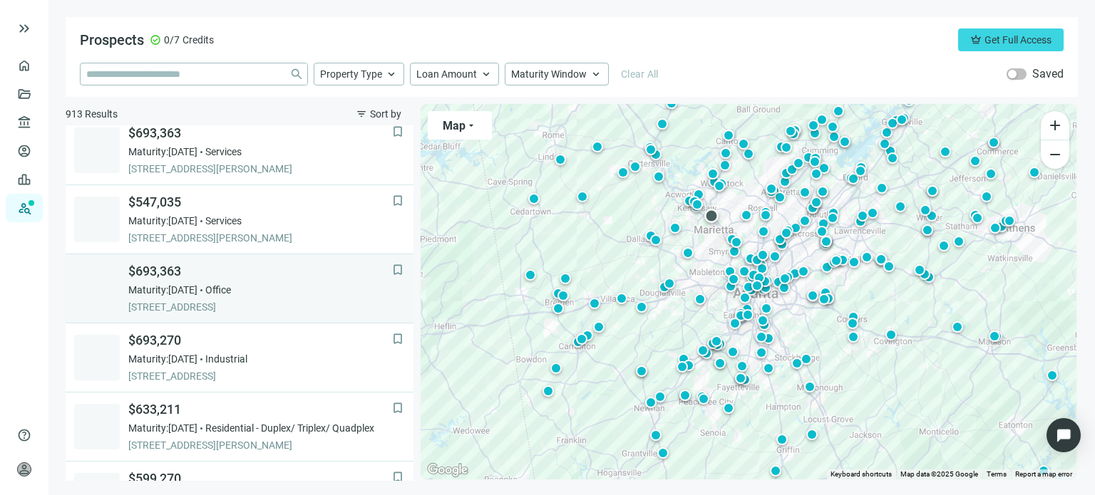
scroll to position [1063, 0]
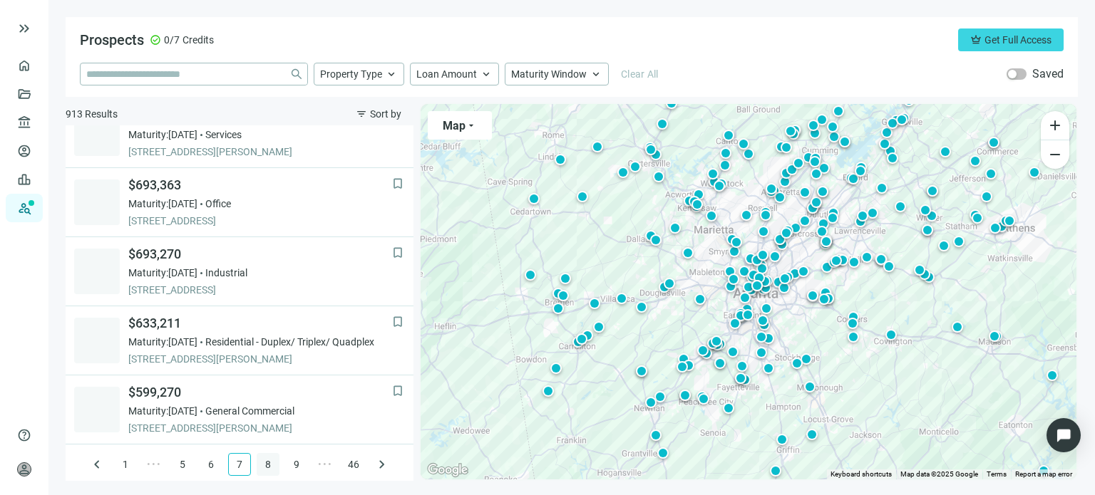
click at [260, 463] on link "8" at bounding box center [267, 464] width 21 height 21
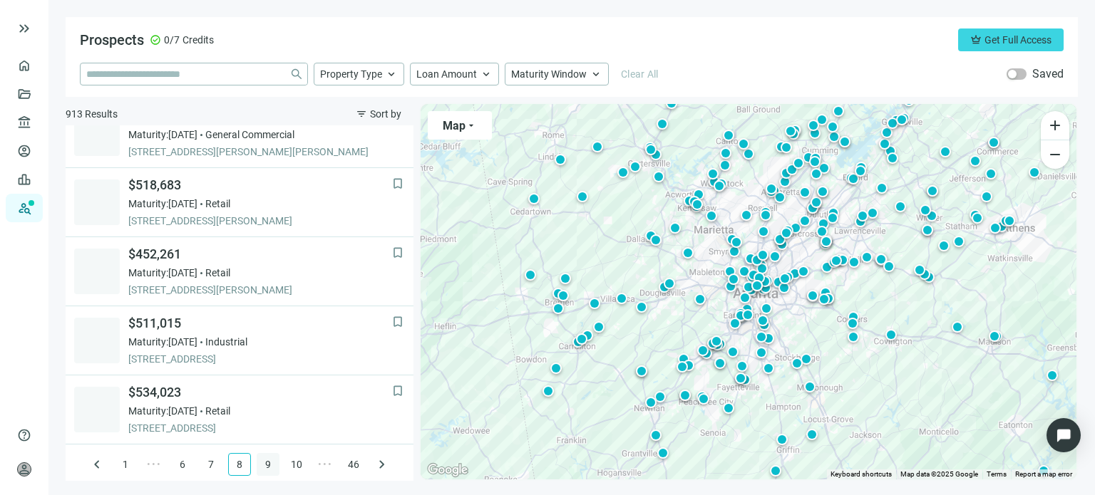
click at [261, 465] on link "9" at bounding box center [267, 464] width 21 height 21
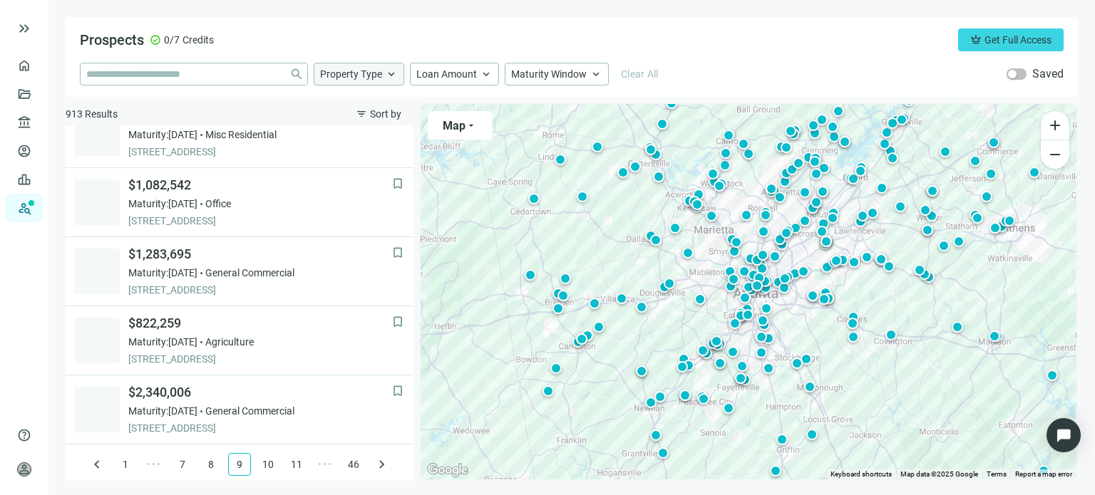
click at [341, 72] on span "Property Type" at bounding box center [351, 74] width 62 height 13
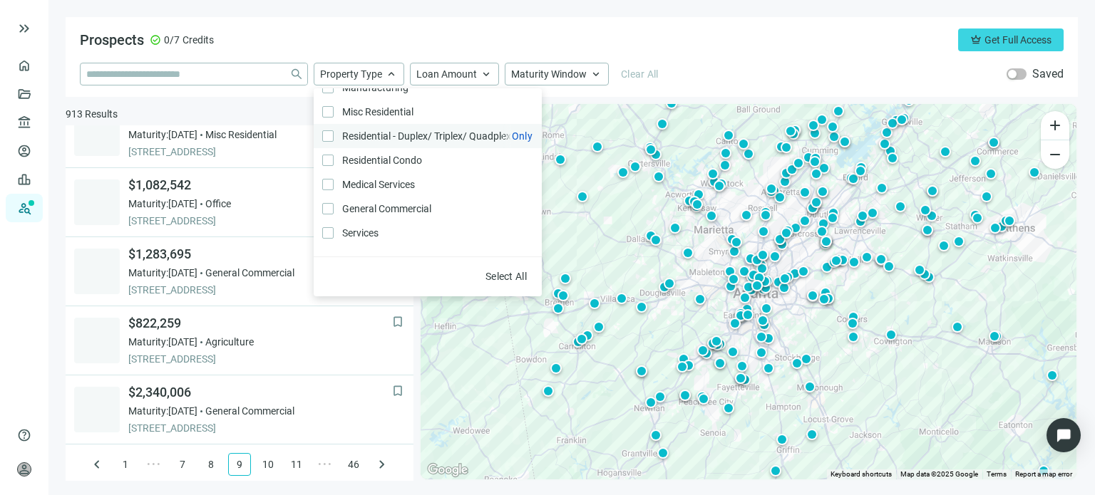
scroll to position [304, 0]
click at [688, 52] on div "Prospects check_circle 0/7 Credits crown Get Full Access close Property Type ke…" at bounding box center [572, 57] width 1012 height 80
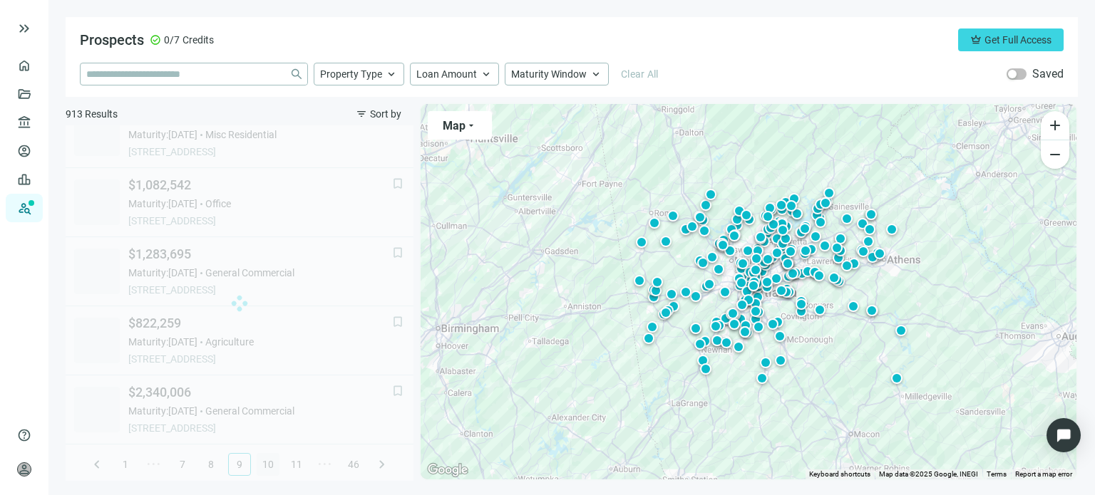
click at [262, 461] on div at bounding box center [240, 303] width 348 height 356
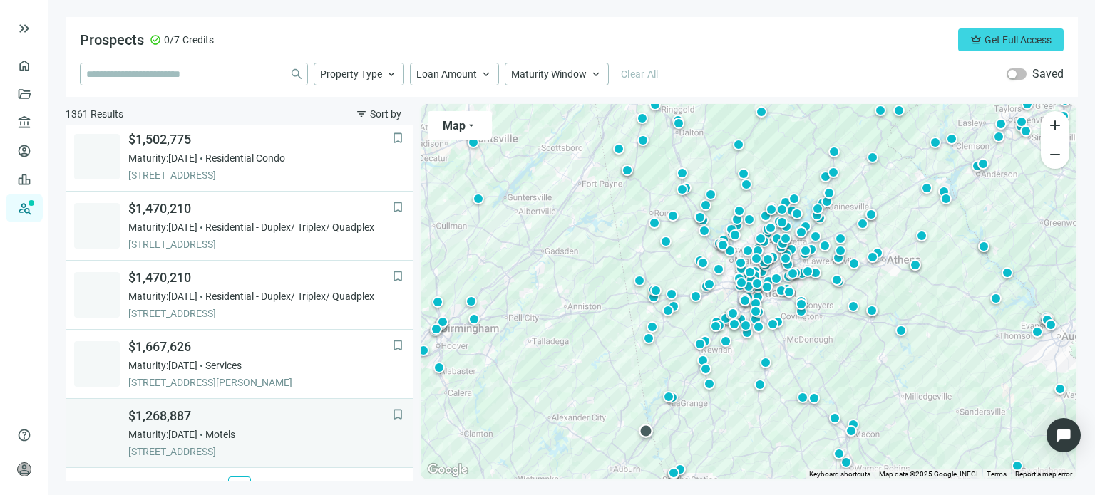
scroll to position [1063, 0]
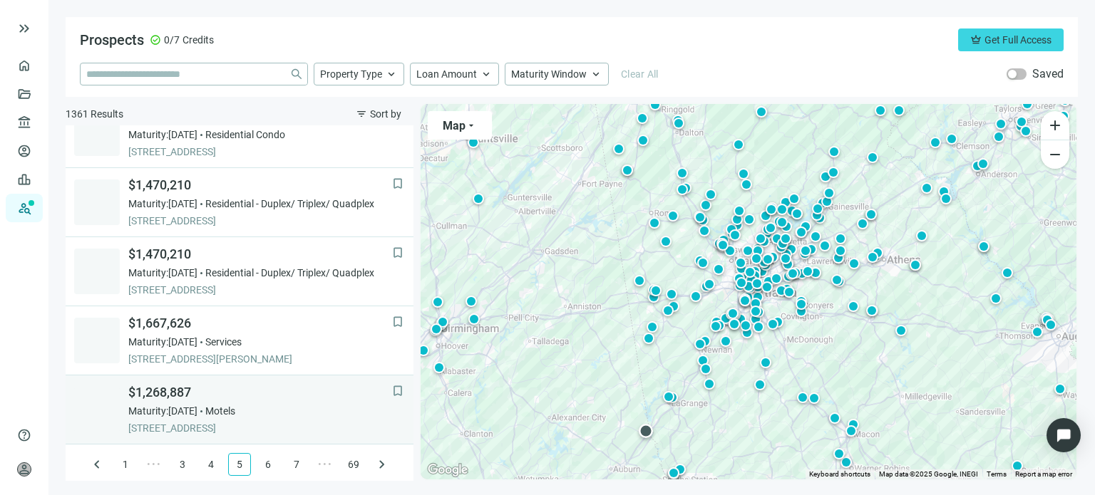
click at [234, 396] on span "$1,268,887" at bounding box center [260, 392] width 264 height 17
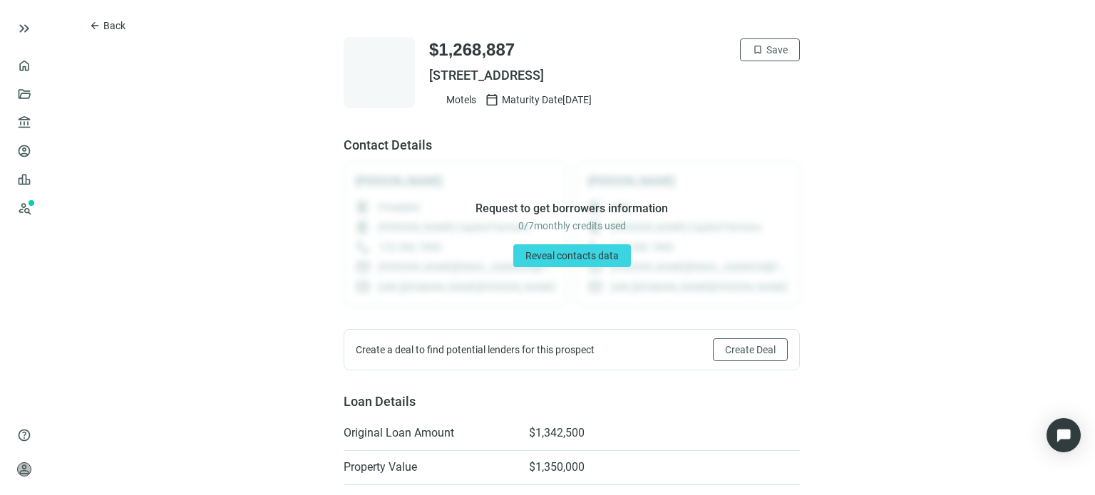
drag, startPoint x: 614, startPoint y: 76, endPoint x: 424, endPoint y: 84, distance: 190.5
click at [429, 84] on div "$1,268,887 bookmark Save 3645 55TH ST, VALLEY, AL 36854 Motels calendar_today M…" at bounding box center [614, 72] width 371 height 68
copy span "3645 55TH ST, VALLEY, AL 36854"
click at [88, 29] on button "arrow_back Back" at bounding box center [107, 25] width 61 height 23
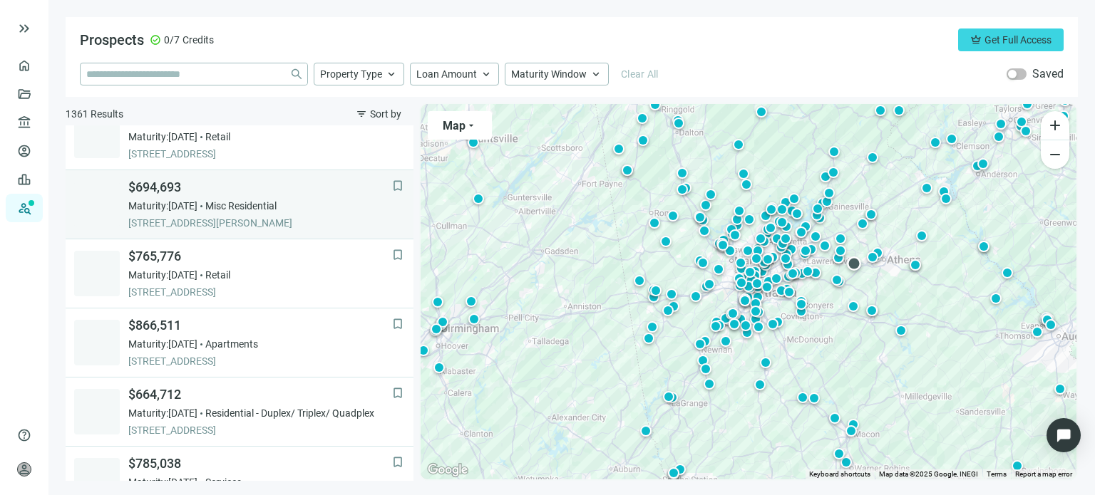
scroll to position [1063, 0]
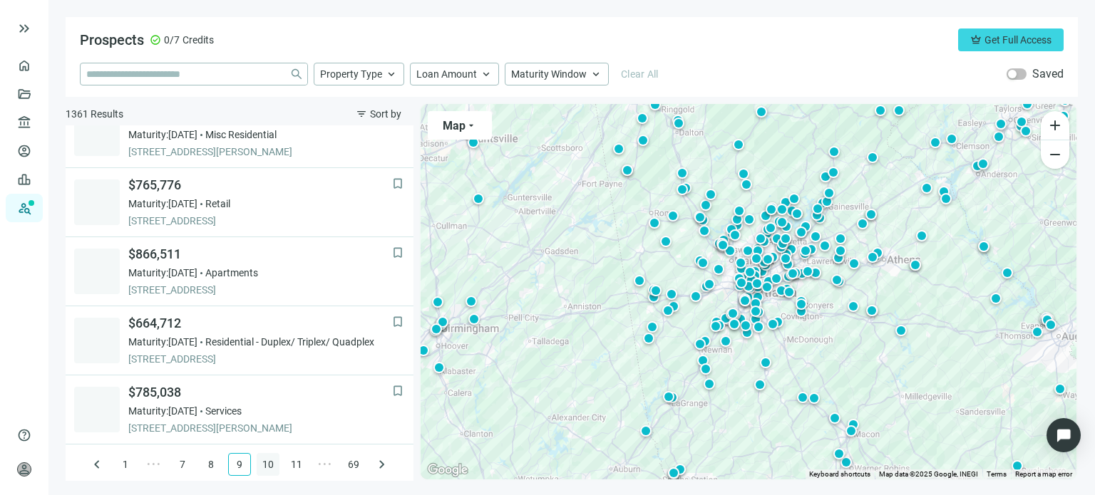
click at [269, 455] on link "10" at bounding box center [267, 464] width 21 height 21
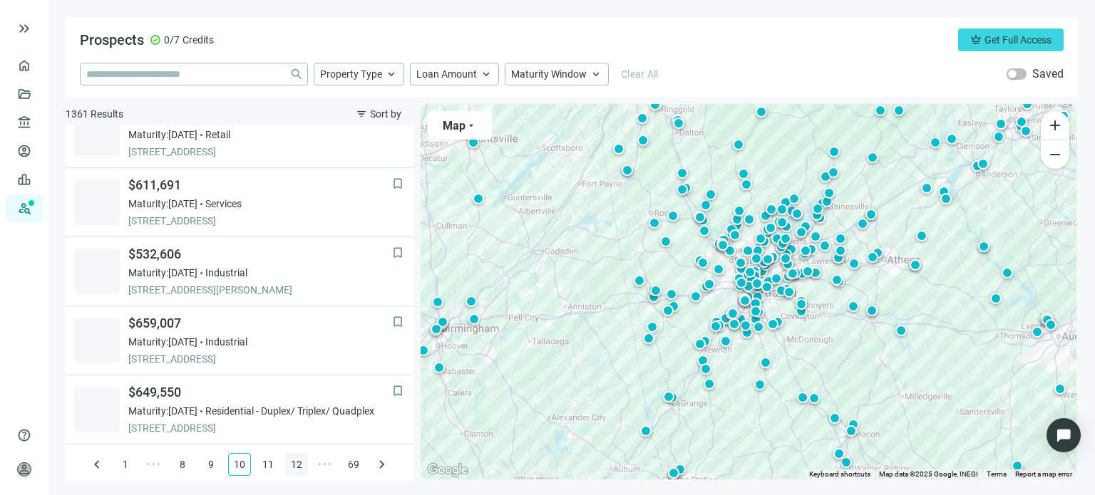
click at [257, 459] on link "11" at bounding box center [267, 464] width 21 height 21
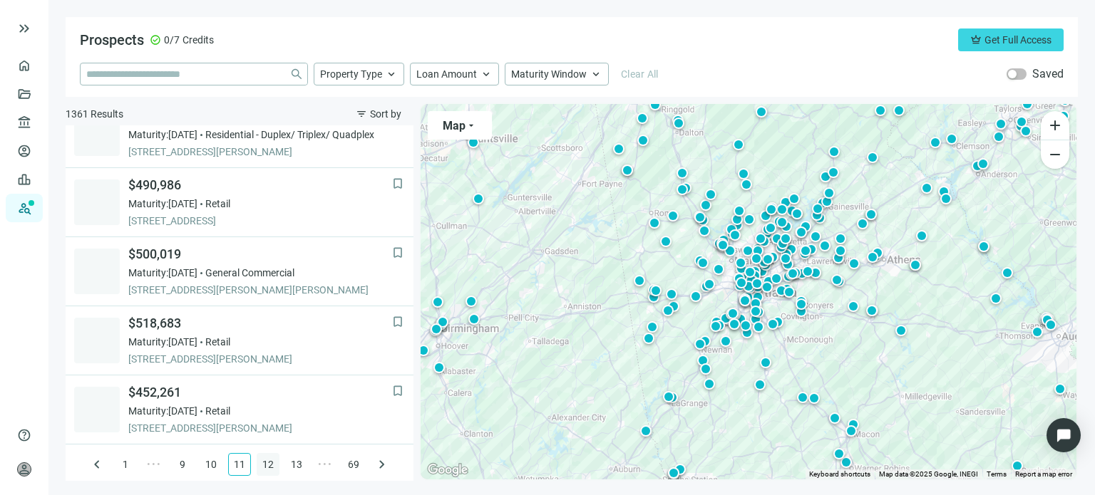
click at [265, 463] on link "12" at bounding box center [267, 464] width 21 height 21
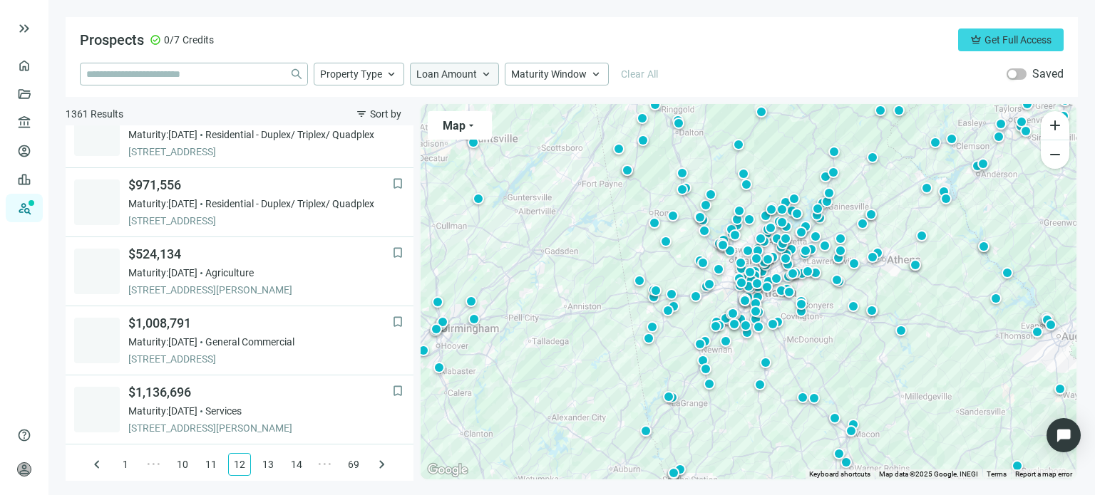
click at [437, 70] on span "Loan Amount" at bounding box center [446, 74] width 61 height 13
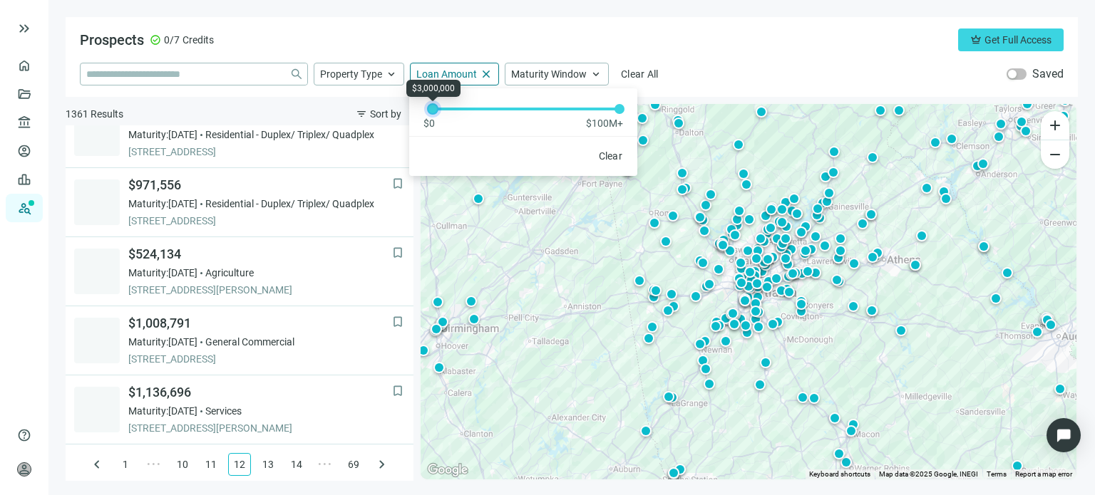
click at [436, 109] on div at bounding box center [432, 108] width 7 height 7
click at [578, 41] on div "Prospects check_circle 0/7 Credits crown Get Full Access" at bounding box center [572, 40] width 984 height 23
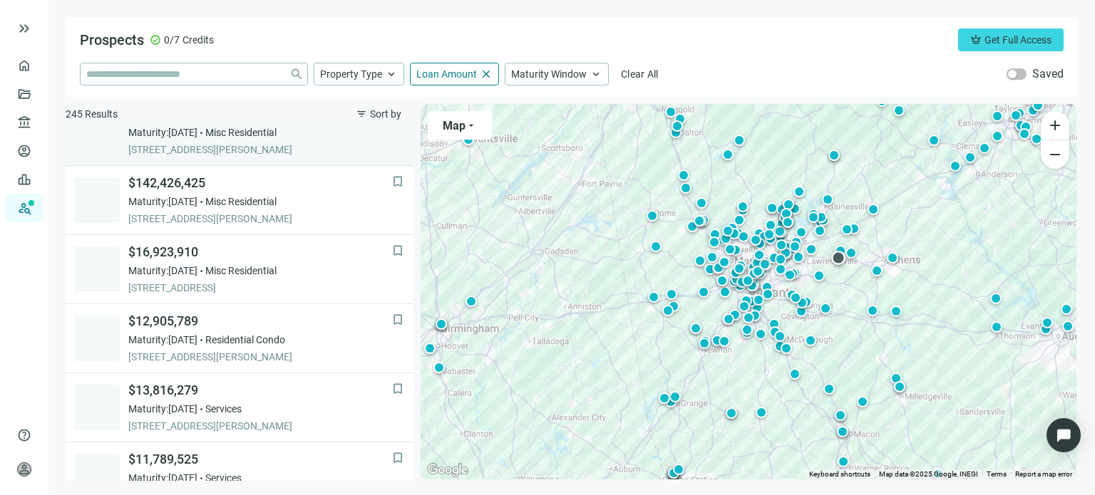
scroll to position [921, 0]
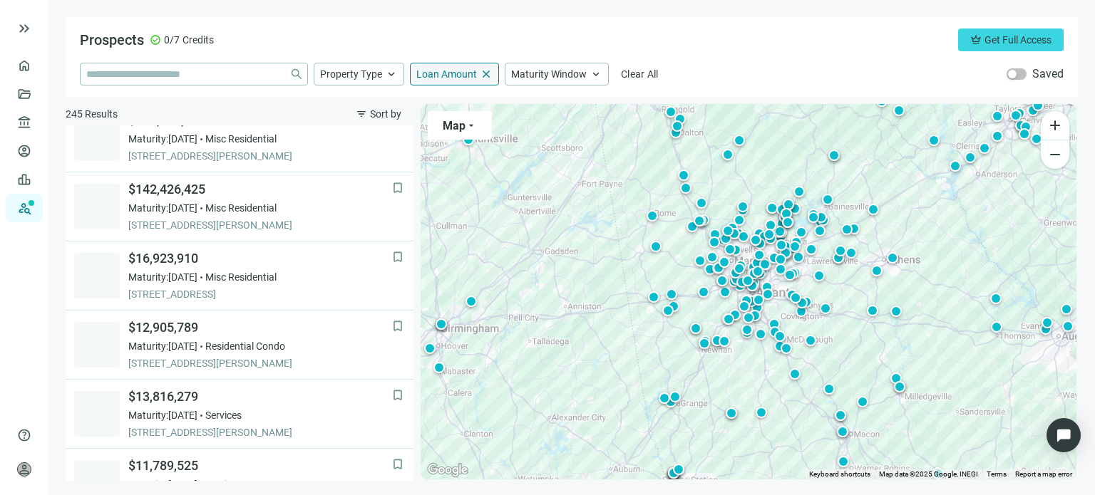
click at [458, 74] on span "Loan Amount" at bounding box center [446, 74] width 61 height 13
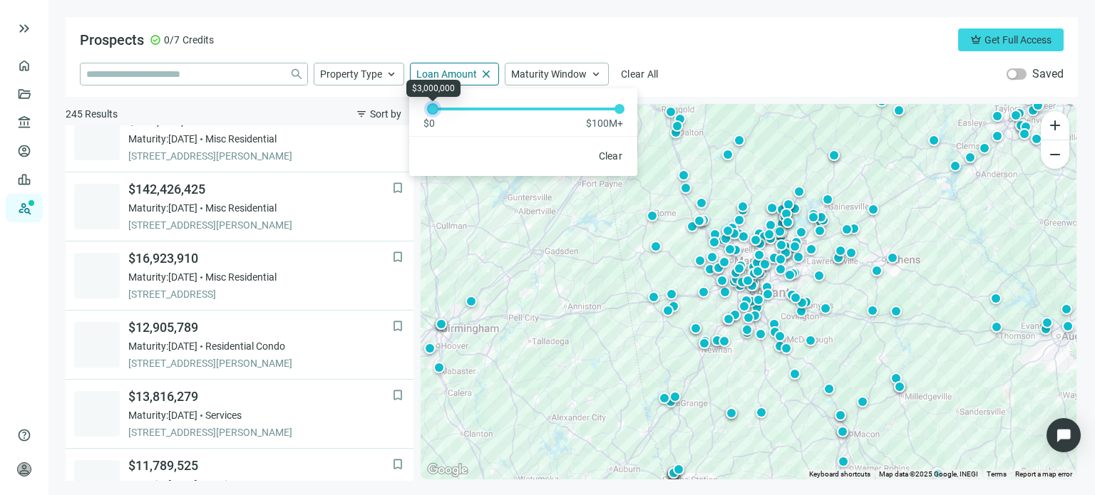
click at [433, 113] on div at bounding box center [432, 108] width 7 height 7
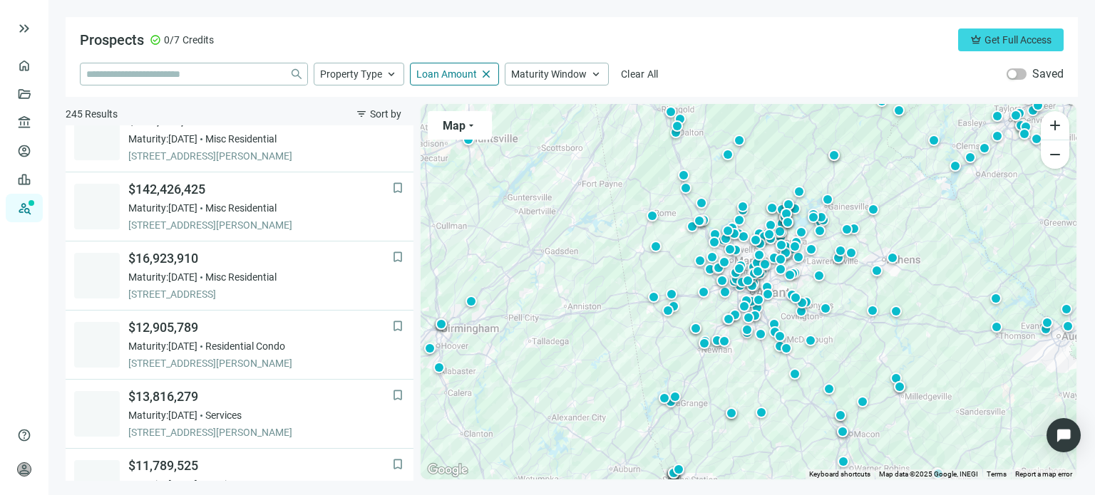
click at [457, 49] on div "Prospects check_circle 0/7 Credits crown Get Full Access" at bounding box center [572, 40] width 984 height 23
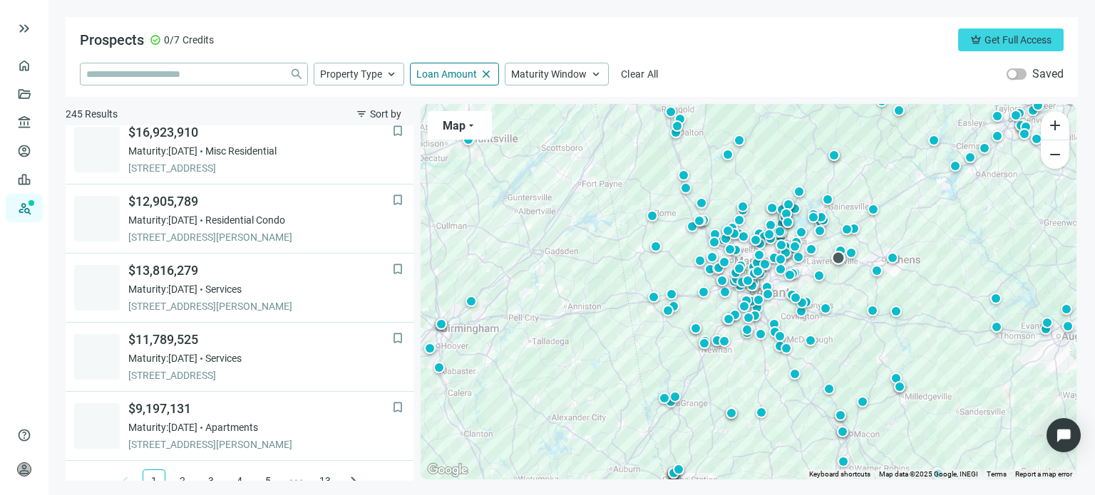
scroll to position [1063, 0]
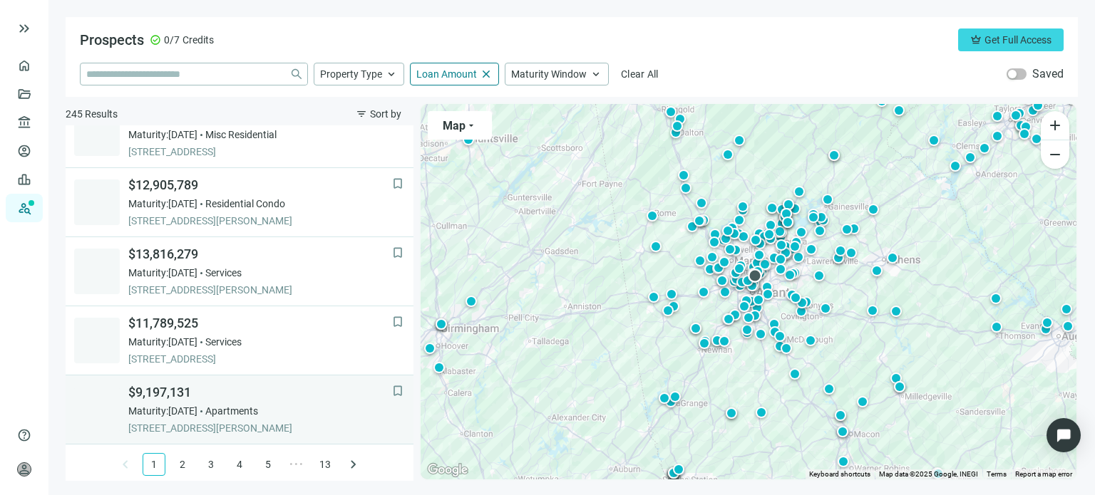
click at [181, 390] on span "$9,197,131" at bounding box center [260, 392] width 264 height 17
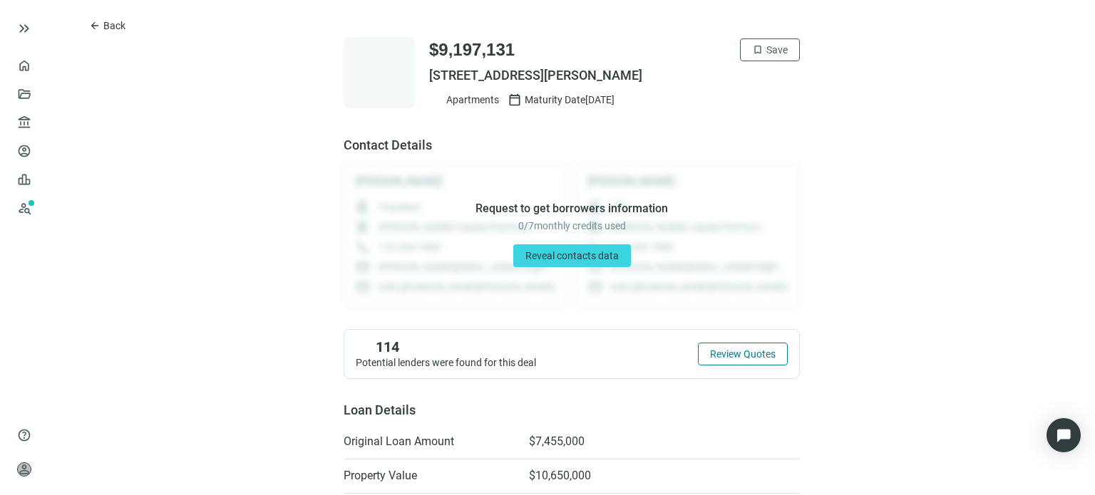
click at [738, 352] on span "Review Quotes" at bounding box center [743, 354] width 66 height 11
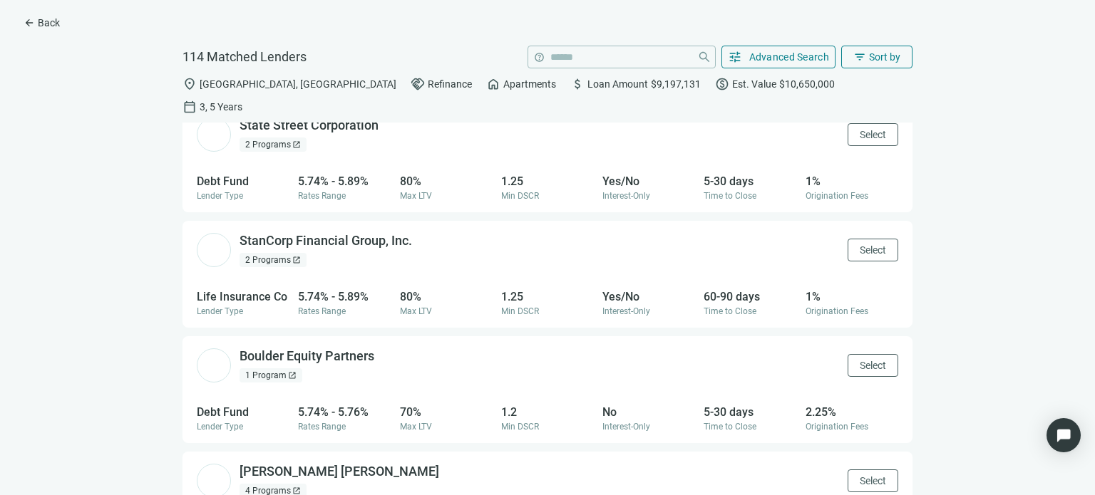
scroll to position [3898, 0]
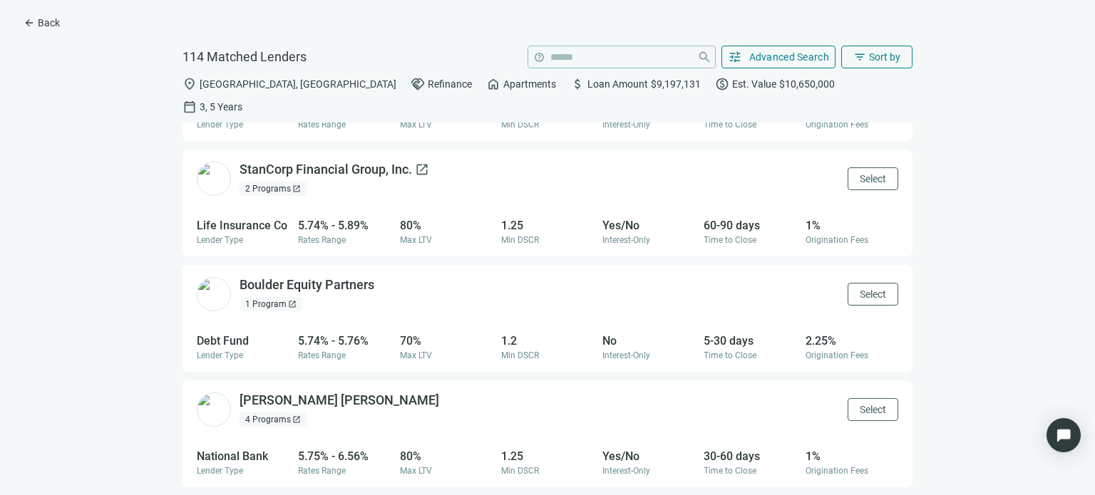
click at [353, 161] on div "StanCorp Financial Group, Inc. open_in_new" at bounding box center [334, 170] width 190 height 18
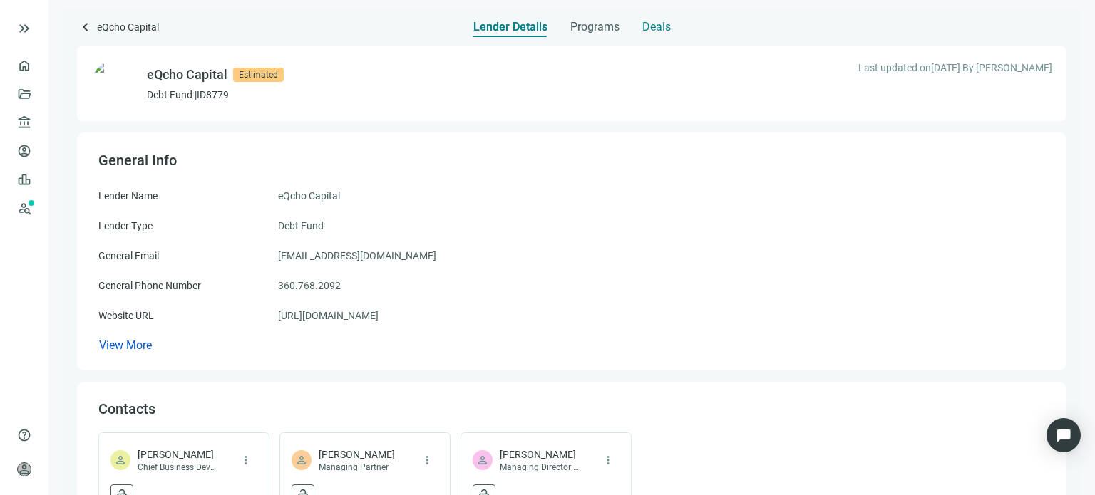
click at [650, 23] on span "Deals" at bounding box center [656, 27] width 29 height 14
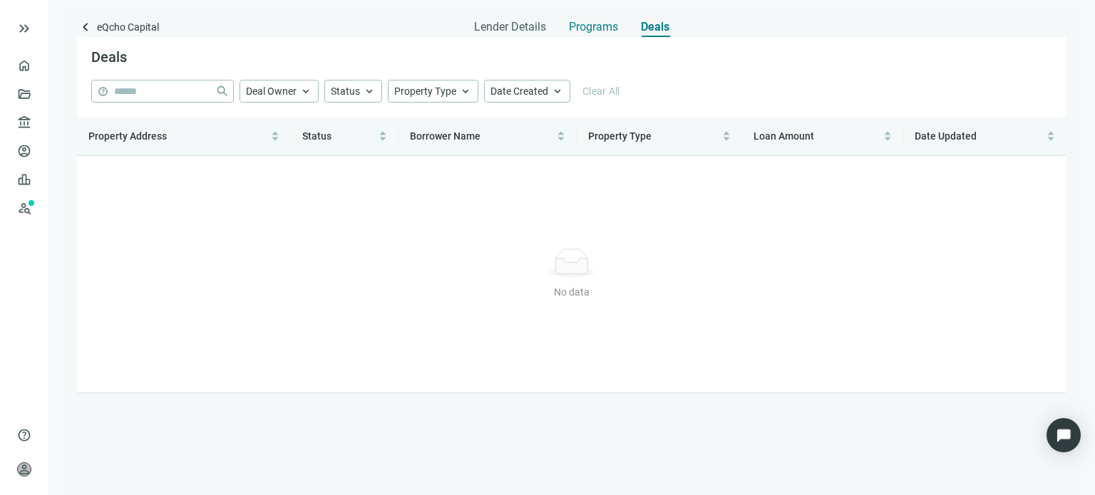
click at [592, 29] on span "Programs" at bounding box center [593, 27] width 49 height 14
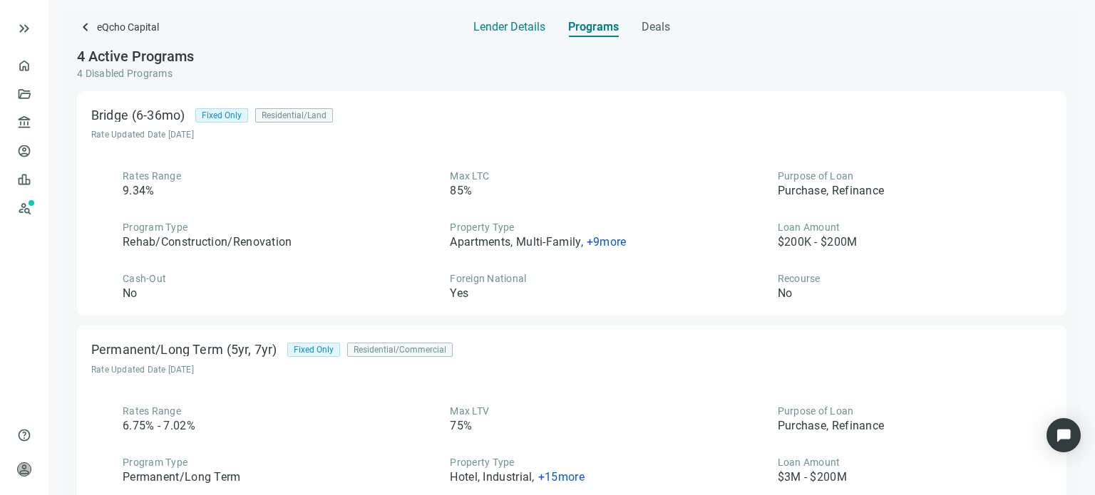
click at [496, 29] on span "Lender Details" at bounding box center [509, 27] width 72 height 14
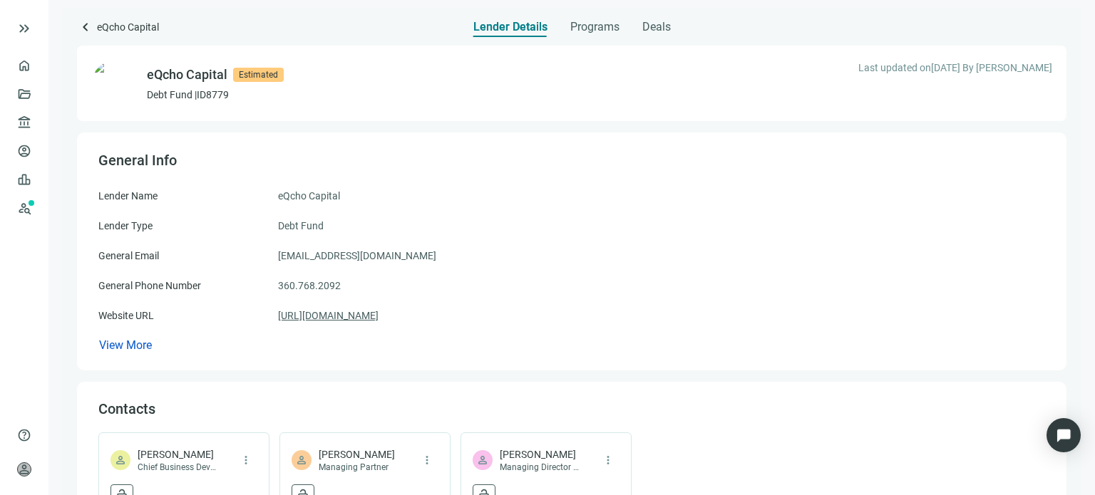
click at [319, 316] on link "[URL][DOMAIN_NAME]" at bounding box center [328, 316] width 100 height 16
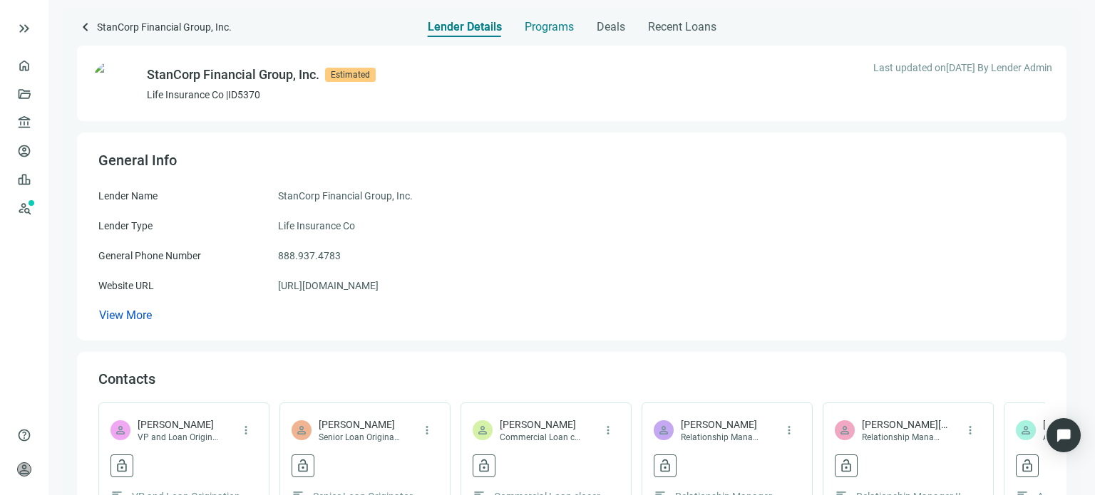
click at [562, 25] on span "Programs" at bounding box center [549, 27] width 49 height 14
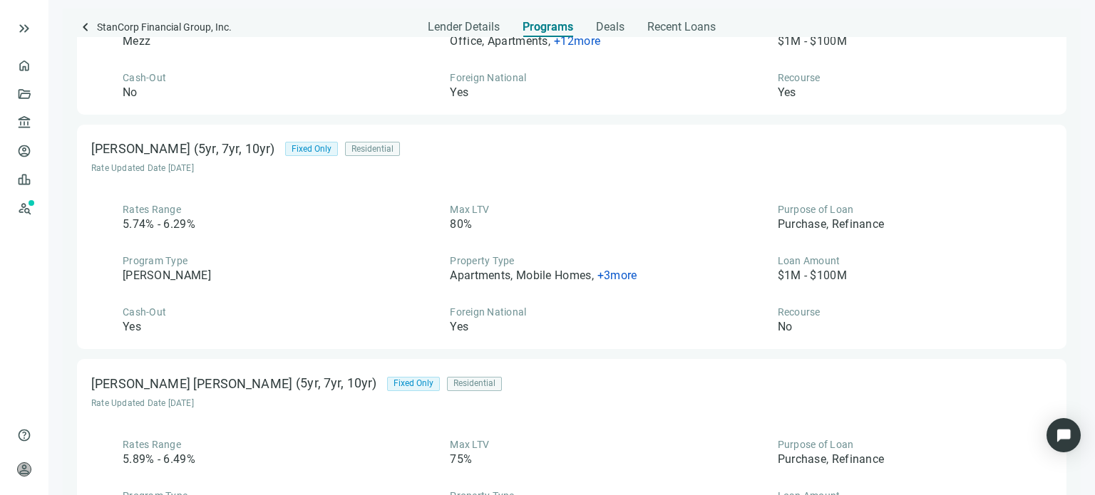
scroll to position [926, 0]
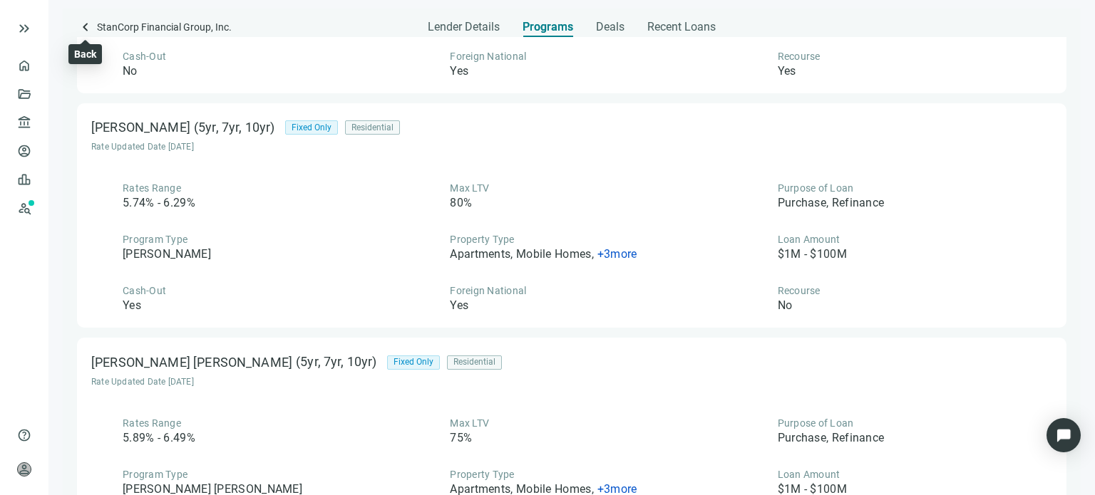
click at [89, 26] on span "keyboard_arrow_left" at bounding box center [85, 27] width 17 height 17
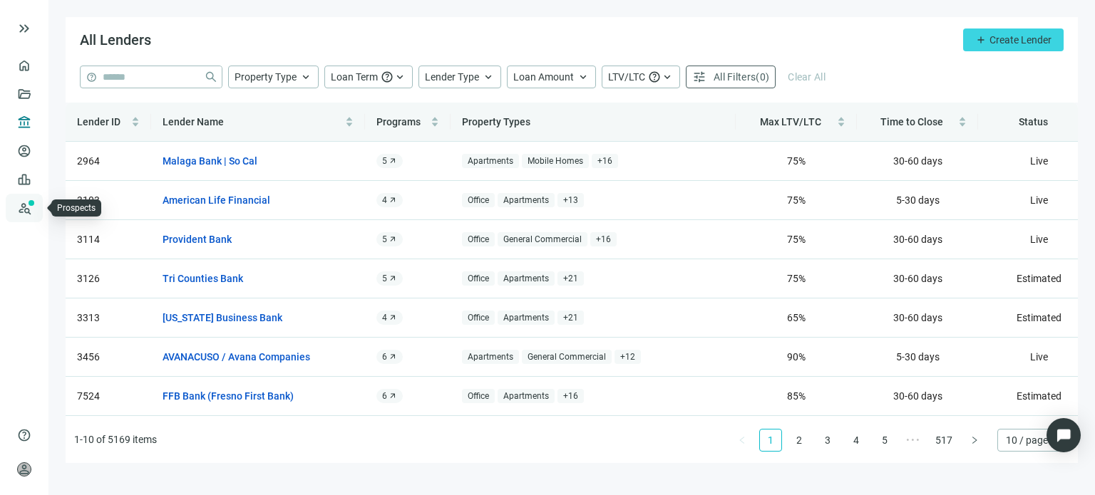
click at [36, 205] on link "Prospects New" at bounding box center [59, 208] width 46 height 29
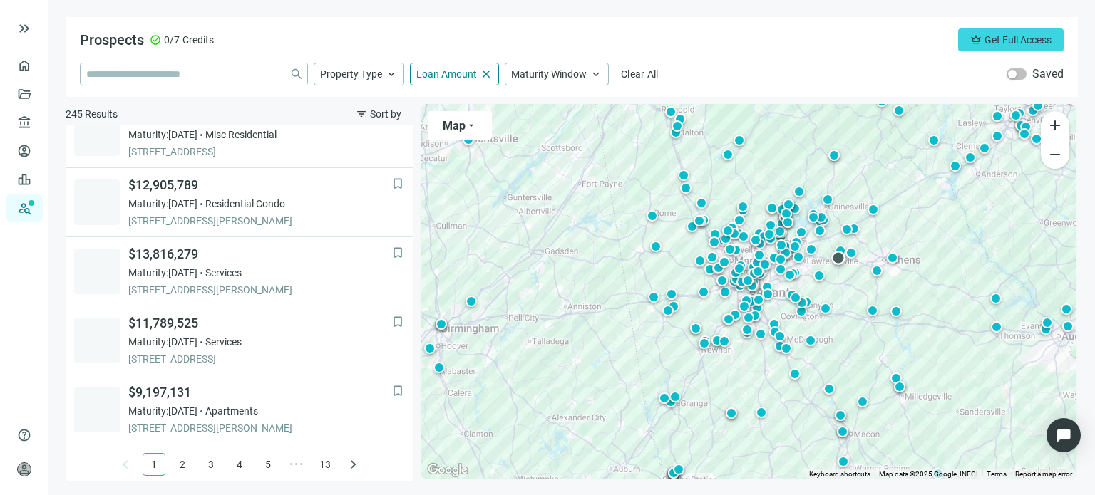
scroll to position [1063, 0]
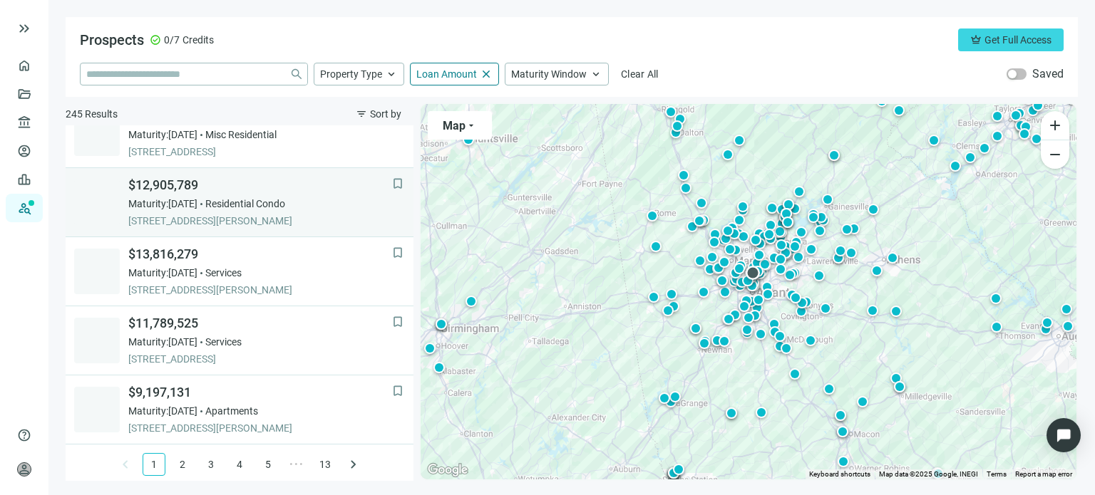
click at [197, 202] on span "Maturity: 12.31.2025" at bounding box center [162, 204] width 69 height 14
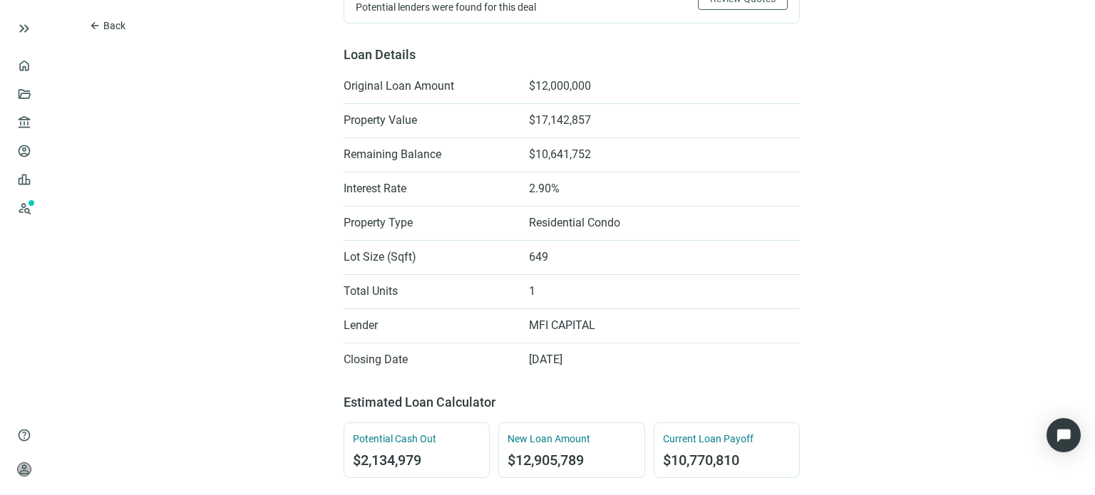
scroll to position [356, 0]
drag, startPoint x: 592, startPoint y: 321, endPoint x: 519, endPoint y: 321, distance: 73.4
click at [519, 321] on li "Lender MFI CAPITAL" at bounding box center [572, 325] width 456 height 23
copy span "MFI CAPITAL"
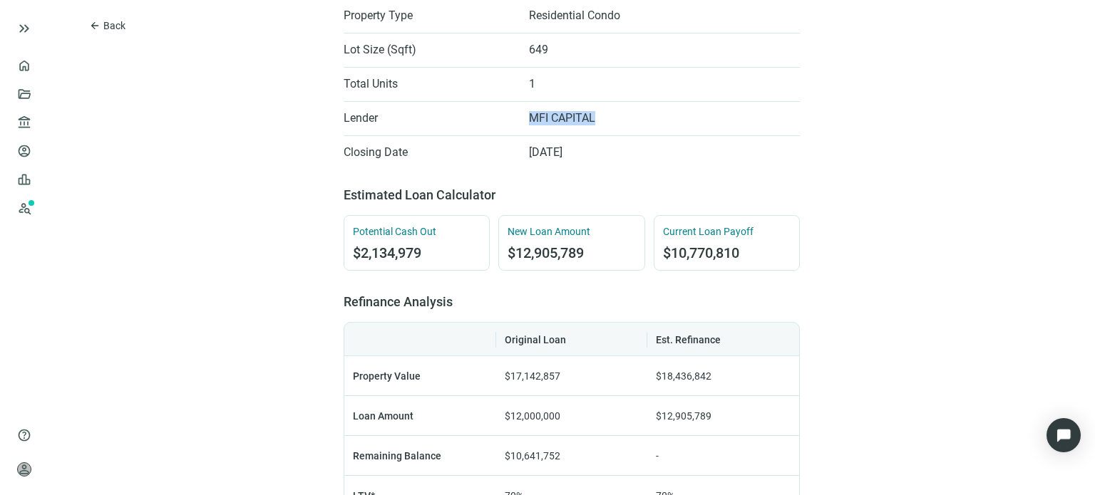
scroll to position [570, 0]
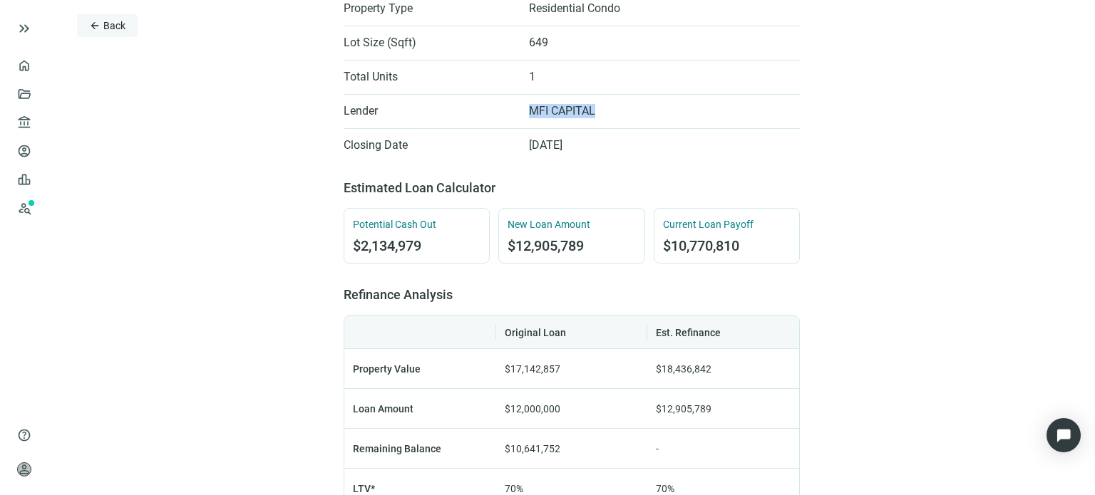
click at [95, 26] on span "arrow_back" at bounding box center [94, 25] width 11 height 11
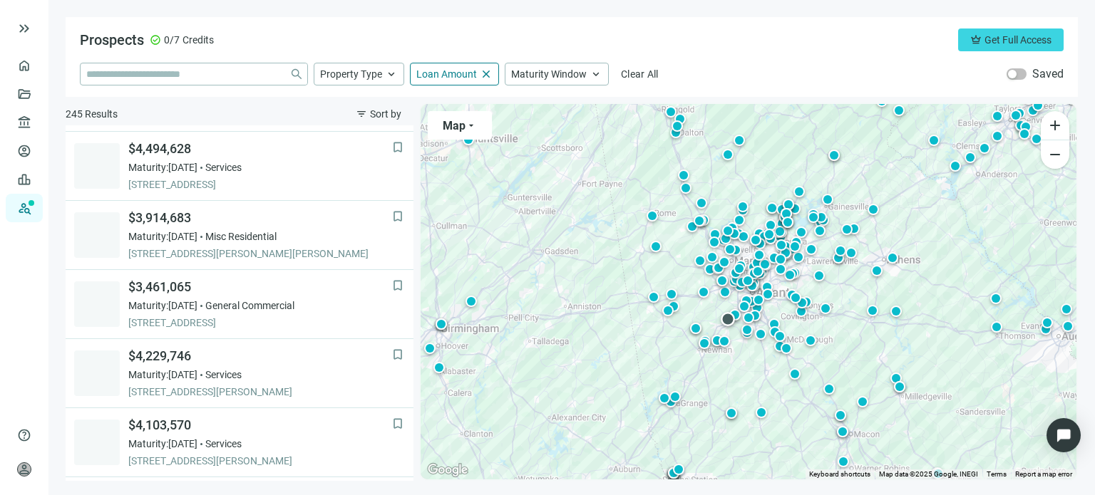
scroll to position [641, 0]
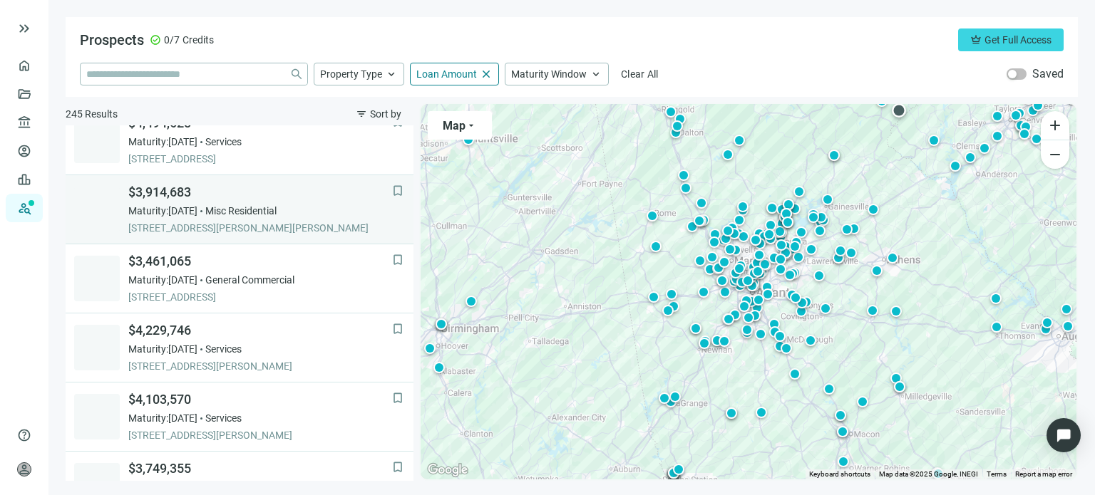
click at [208, 218] on div "$3,914,683 Maturity: 12.31.2025 Misc Residential 3622 SANDY FORD RD, CLAYTON, 3…" at bounding box center [260, 209] width 264 height 51
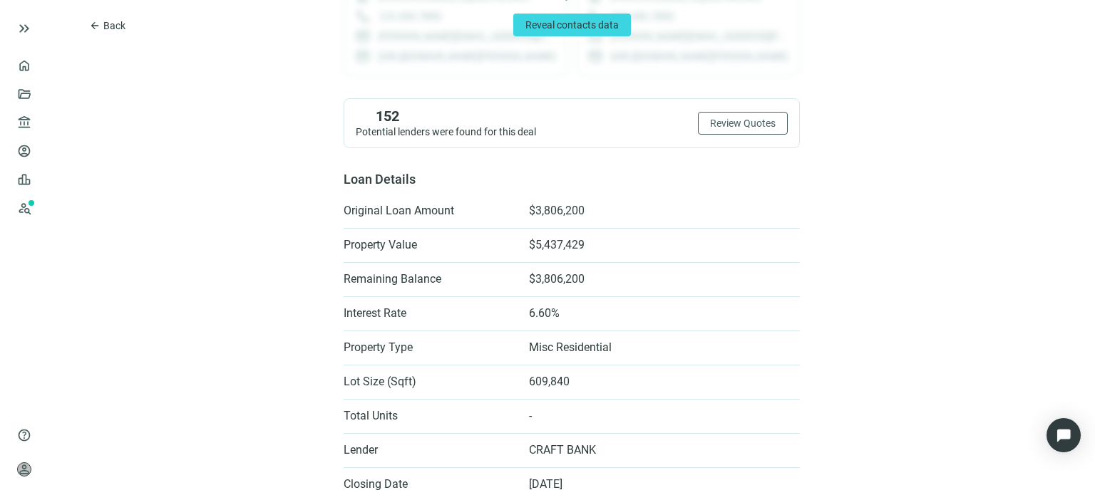
scroll to position [160, 0]
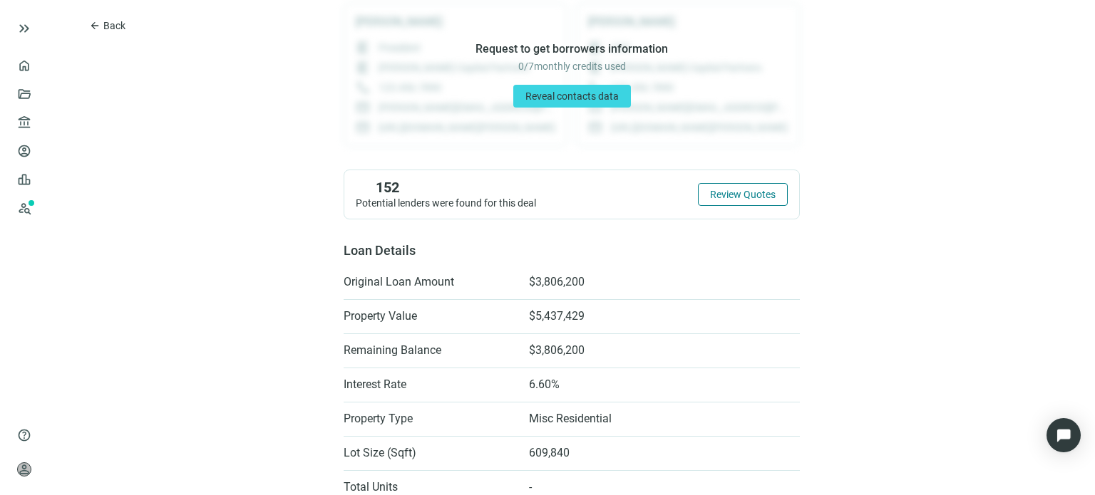
click at [735, 192] on span "Review Quotes" at bounding box center [743, 194] width 66 height 11
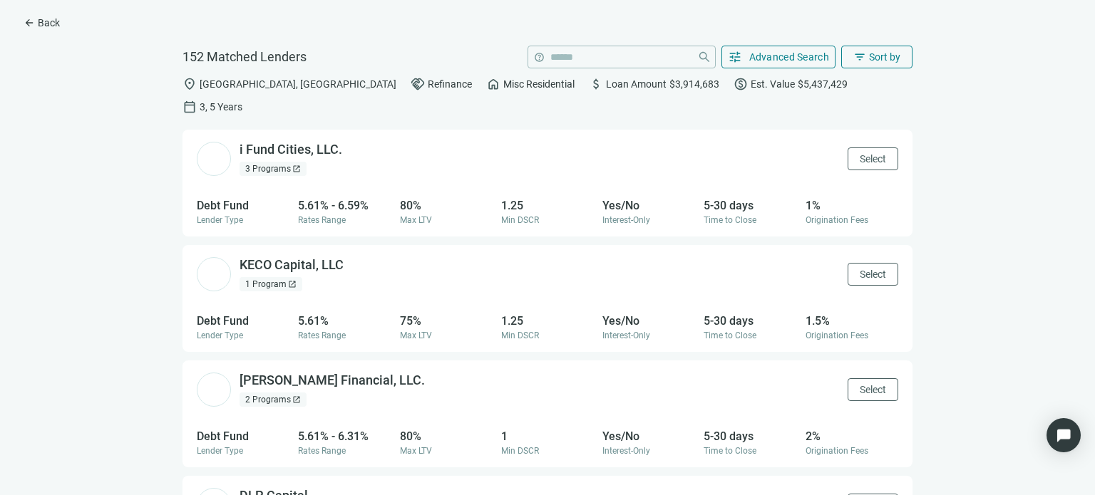
scroll to position [3702, 0]
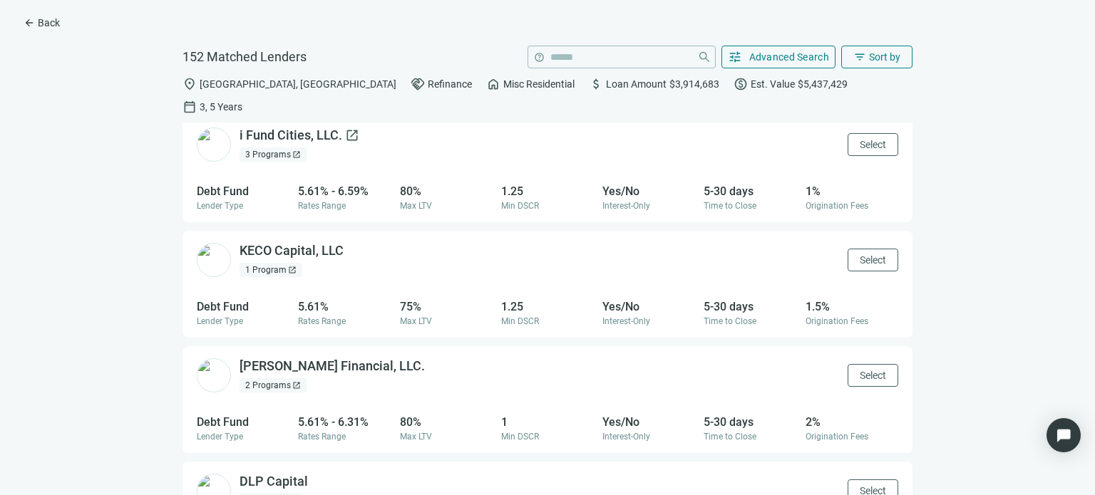
click at [296, 127] on div "i Fund Cities, LLC. open_in_new" at bounding box center [299, 136] width 120 height 18
click at [316, 242] on div "KECO Capital, LLC open_in_new" at bounding box center [299, 251] width 121 height 18
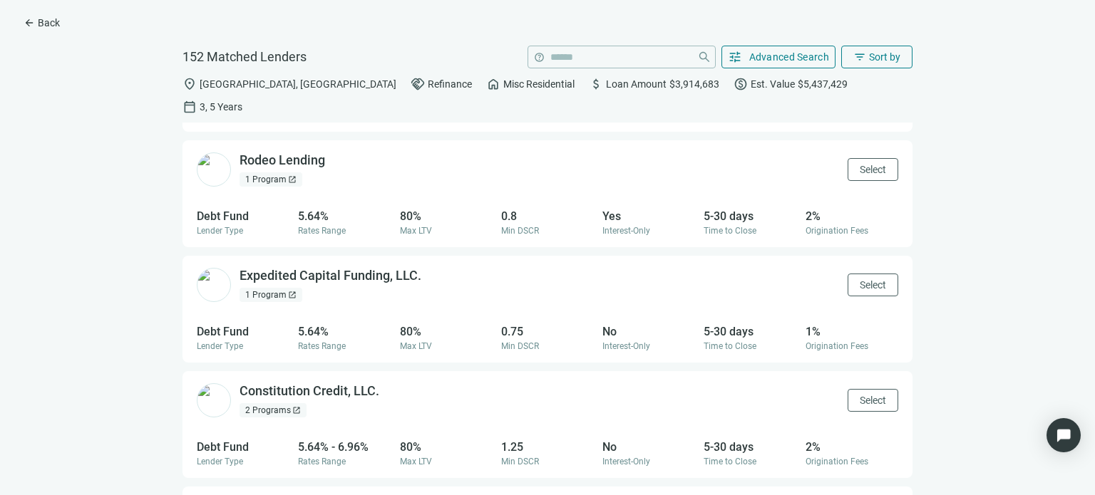
scroll to position [4947, 0]
click at [872, 56] on span "Sort by" at bounding box center [884, 56] width 31 height 11
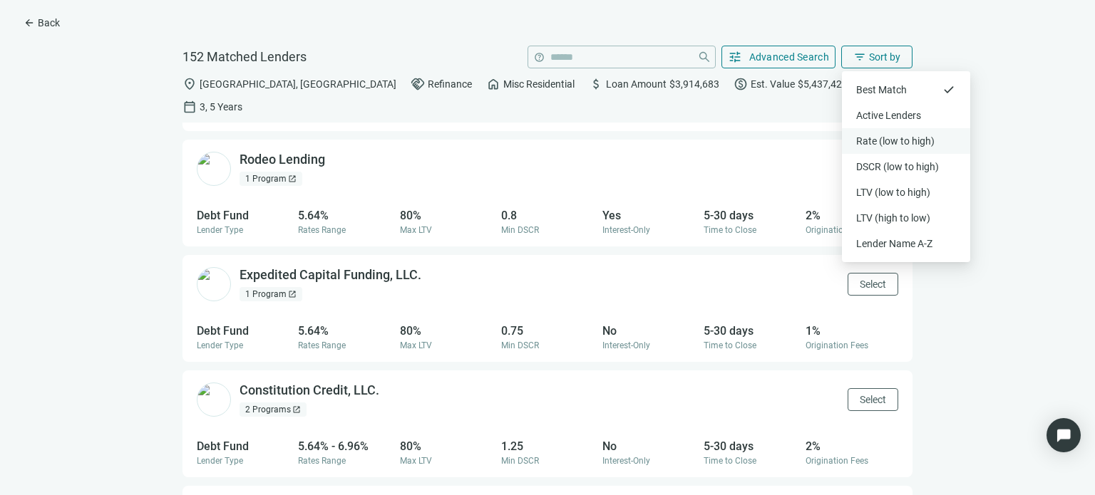
click at [882, 143] on div "Rate (low to high)" at bounding box center [906, 141] width 100 height 14
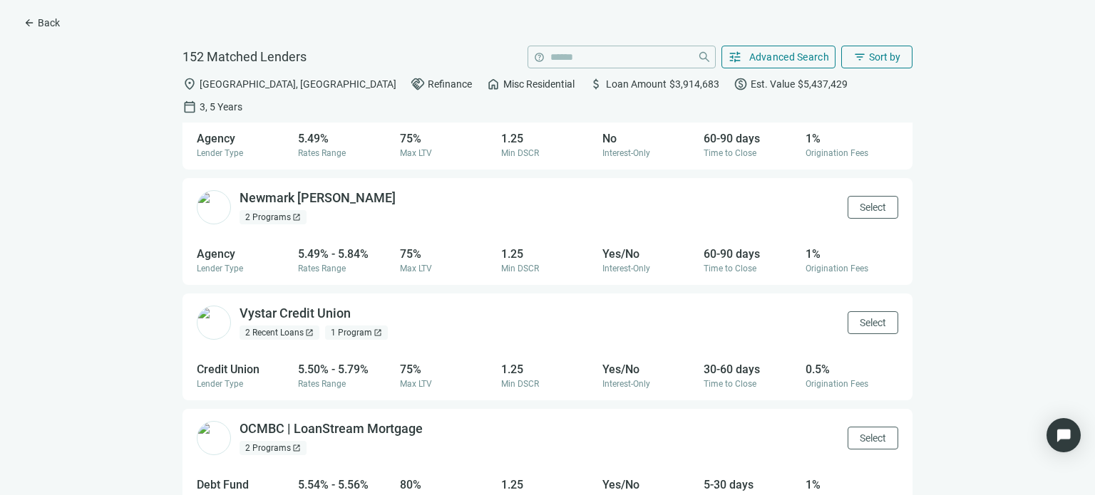
scroll to position [0, 0]
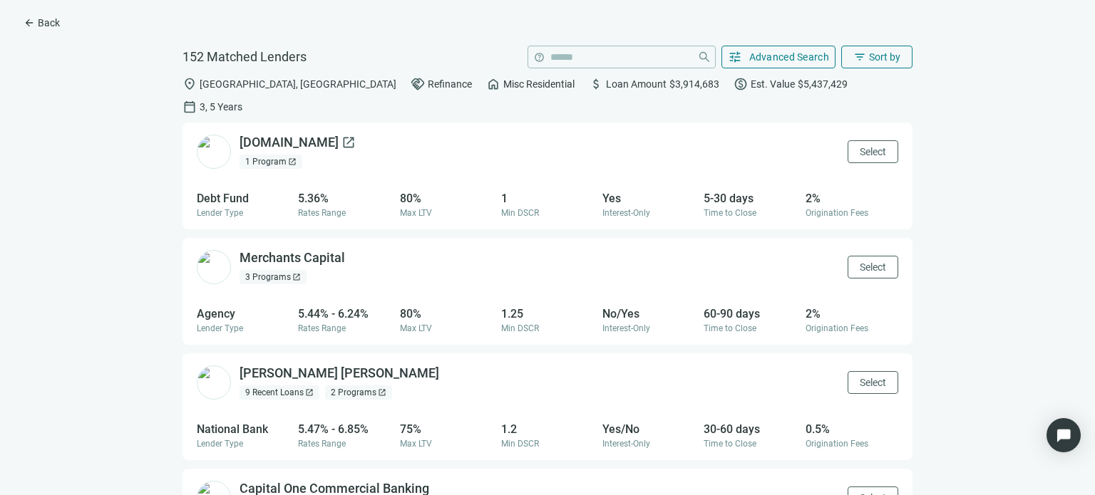
click at [308, 134] on div "LoanGuys.com open_in_new" at bounding box center [297, 143] width 116 height 18
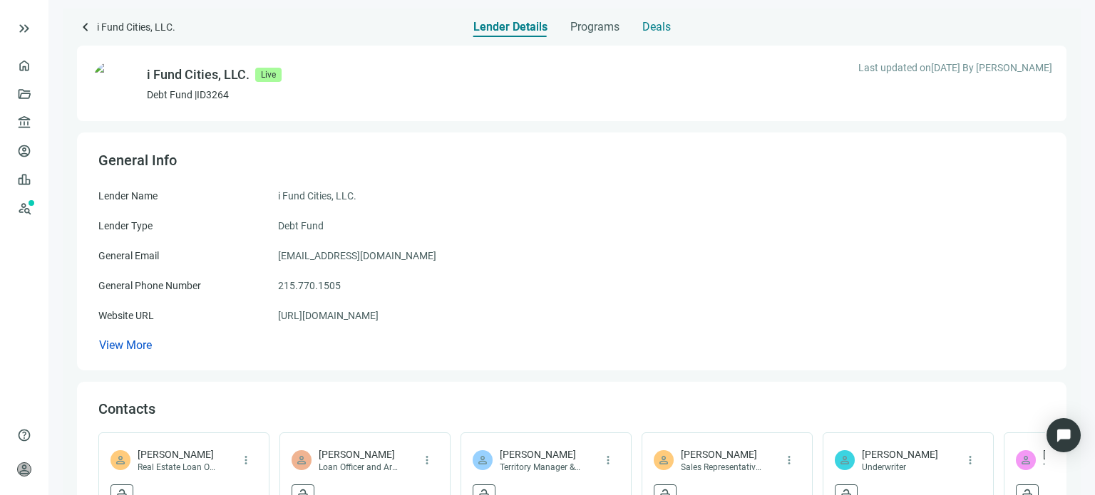
click at [664, 31] on span "Deals" at bounding box center [656, 27] width 29 height 14
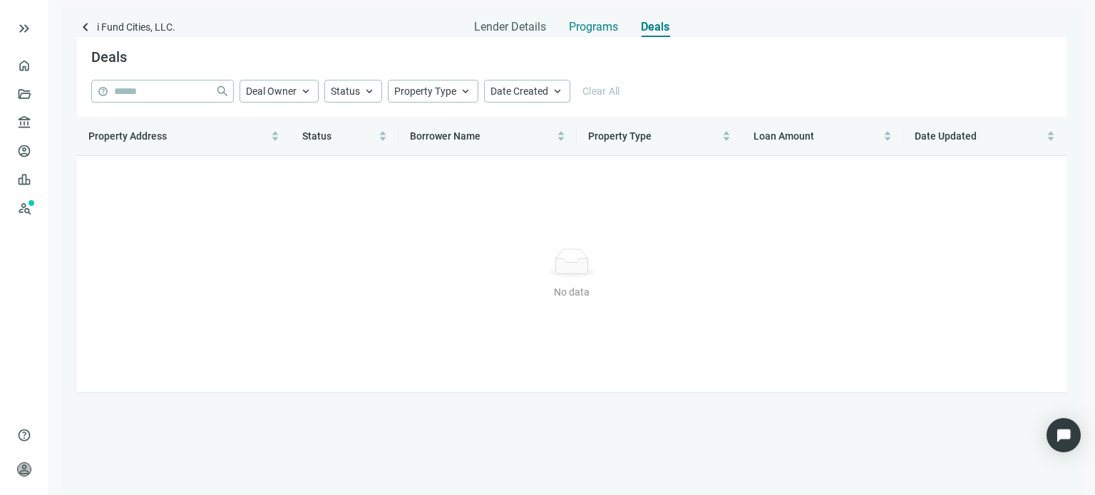
click at [608, 31] on span "Programs" at bounding box center [593, 27] width 49 height 14
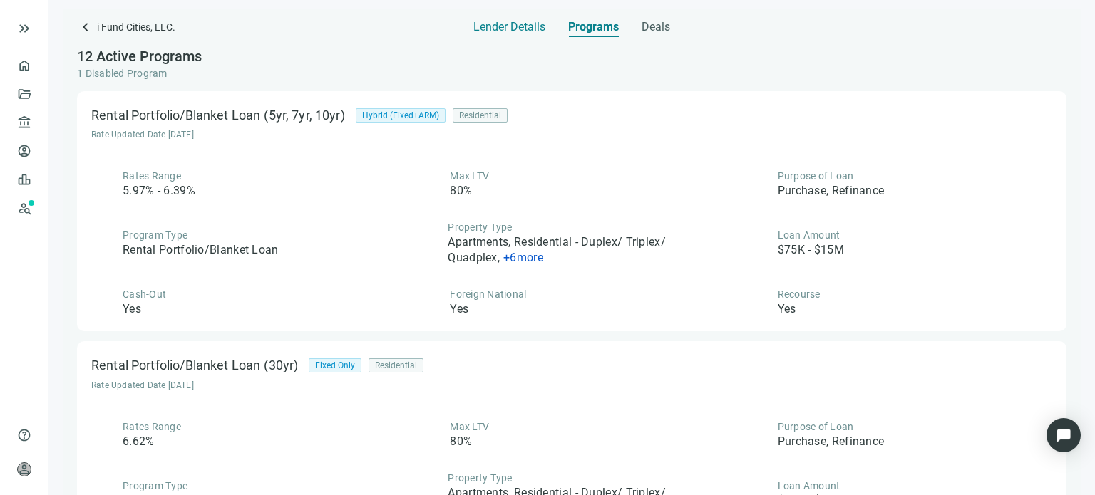
click at [499, 28] on span "Lender Details" at bounding box center [509, 27] width 72 height 14
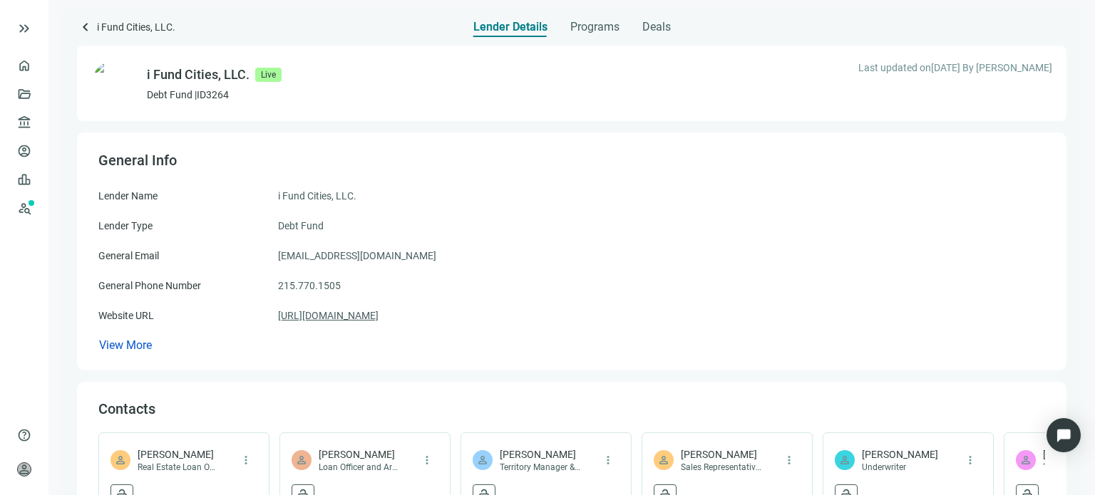
click at [332, 313] on link "[URL][DOMAIN_NAME]" at bounding box center [328, 316] width 100 height 16
click at [582, 24] on span "Programs" at bounding box center [594, 27] width 49 height 14
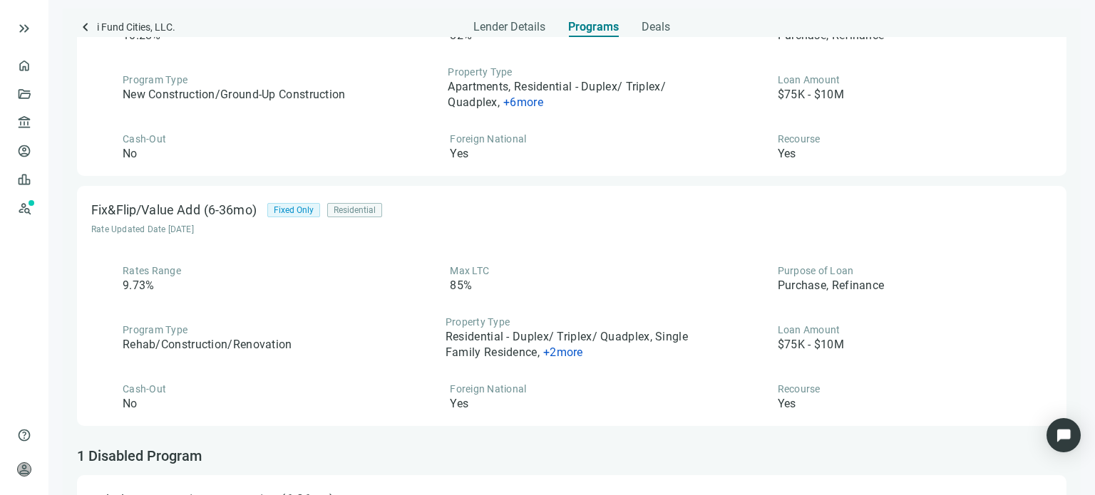
scroll to position [2578, 0]
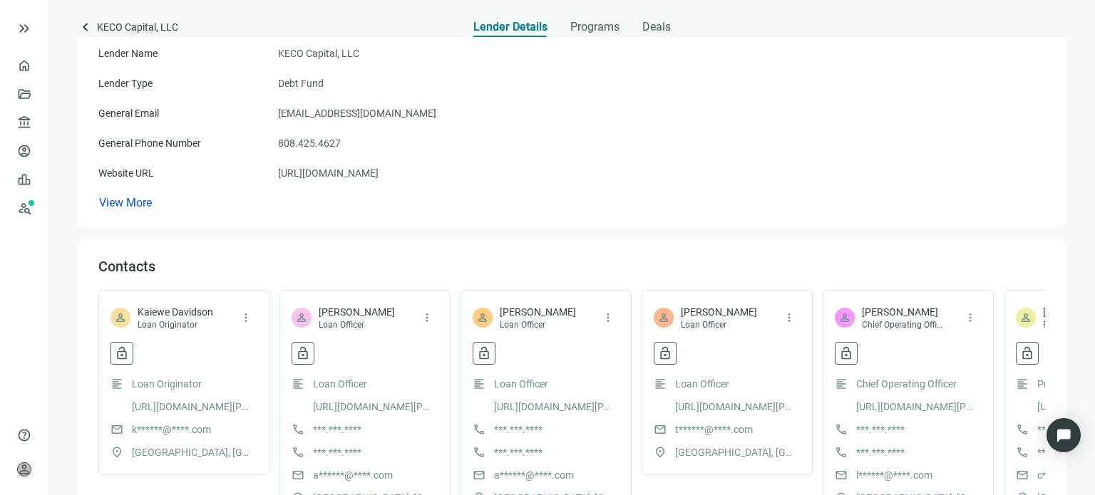
scroll to position [71, 0]
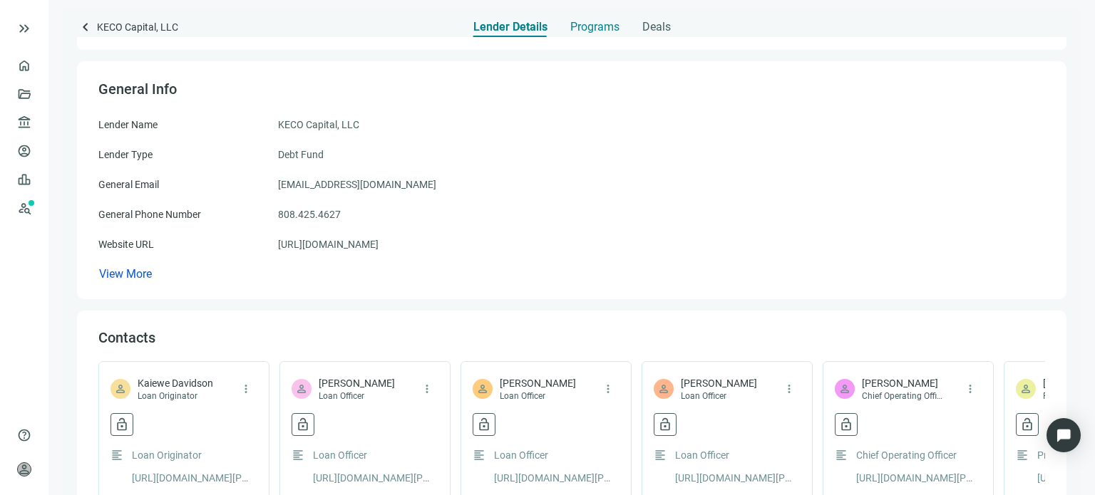
click at [575, 28] on span "Programs" at bounding box center [594, 27] width 49 height 14
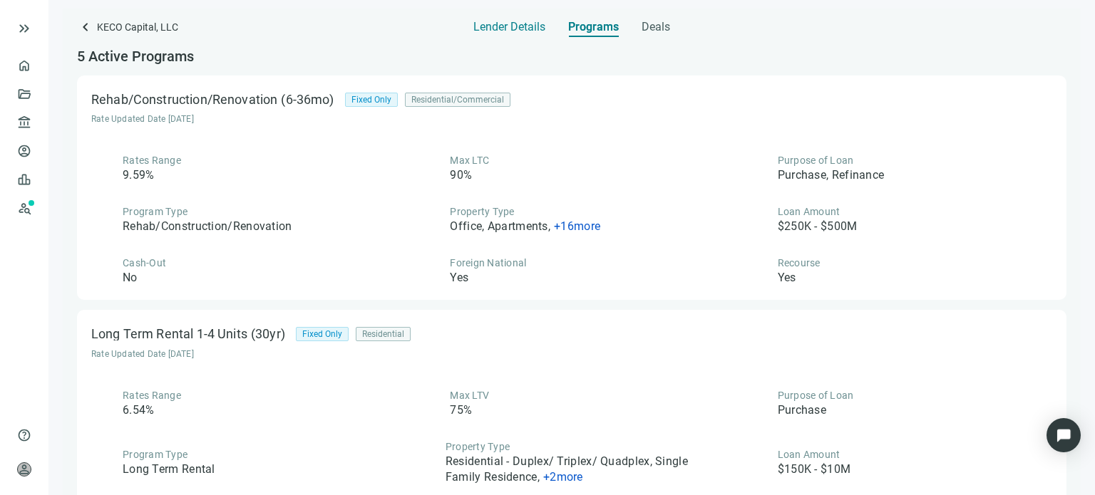
click at [497, 29] on span "Lender Details" at bounding box center [509, 27] width 72 height 14
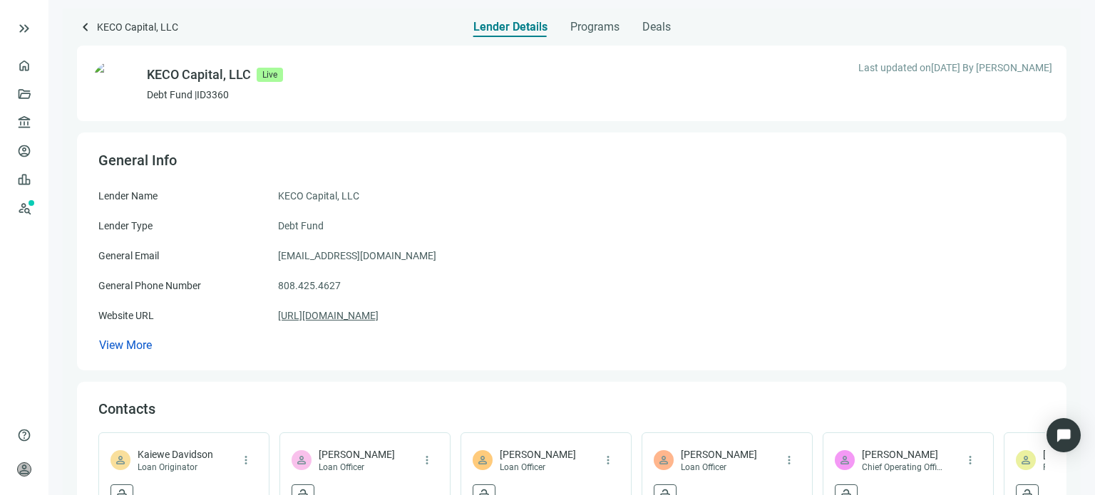
click at [345, 319] on link "[URL][DOMAIN_NAME]" at bounding box center [328, 316] width 100 height 16
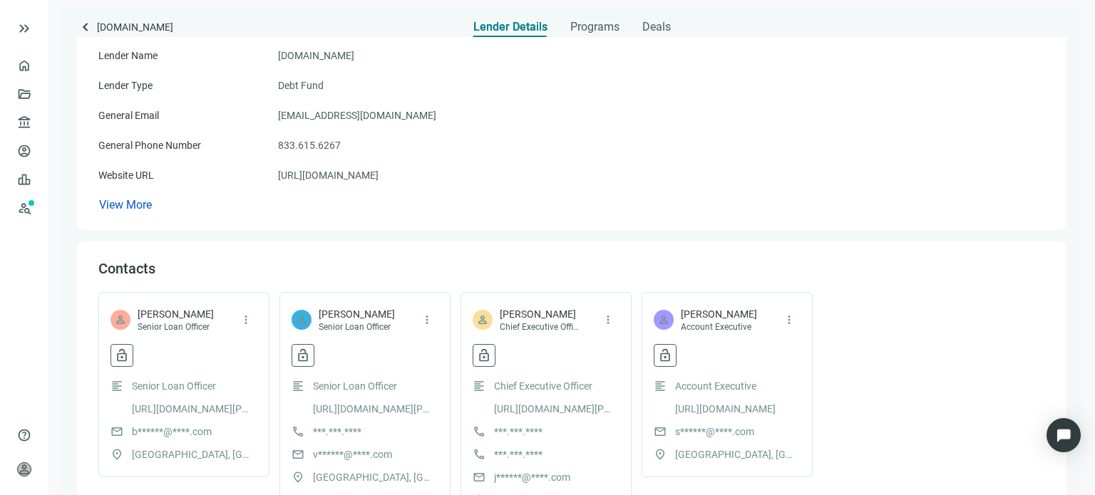
scroll to position [143, 0]
click at [319, 176] on link "[URL][DOMAIN_NAME]" at bounding box center [328, 173] width 100 height 16
